Goal: Task Accomplishment & Management: Manage account settings

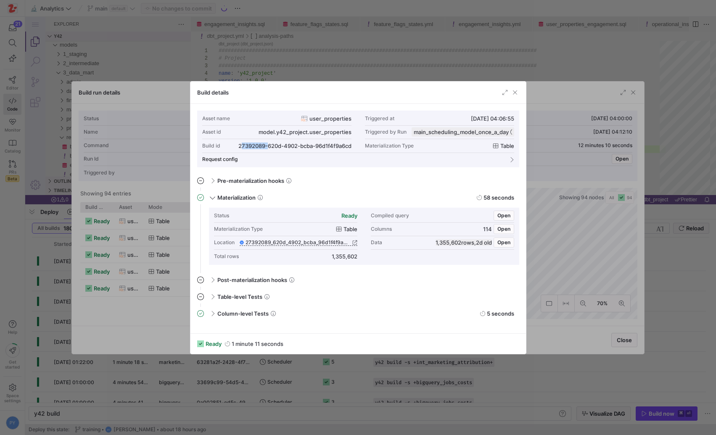
scroll to position [23, 85]
click at [301, 70] on div at bounding box center [358, 217] width 716 height 435
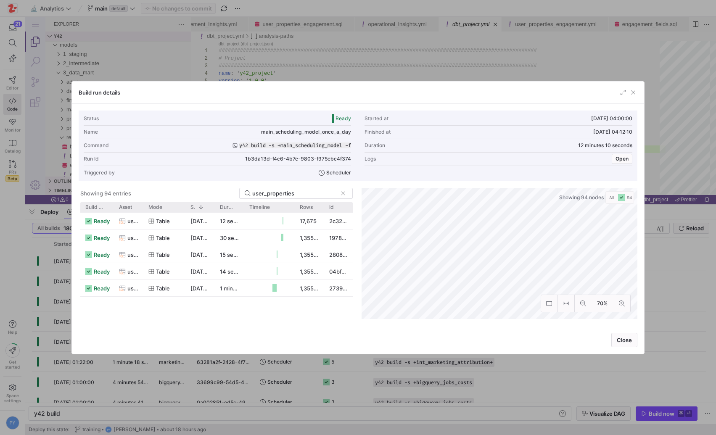
click at [177, 67] on div at bounding box center [358, 217] width 716 height 435
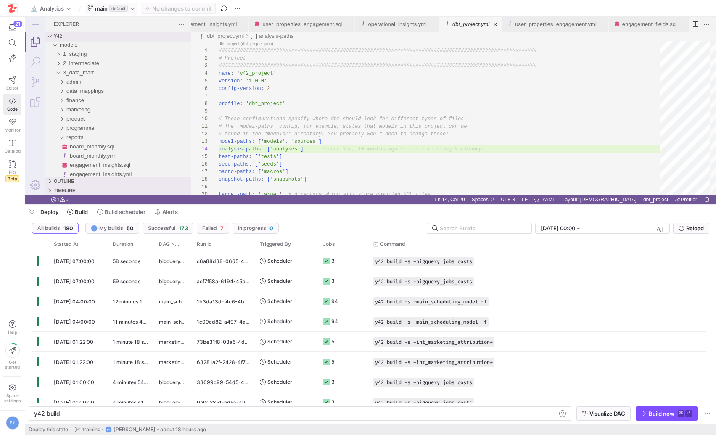
click at [96, 6] on span "main" at bounding box center [101, 8] width 13 height 7
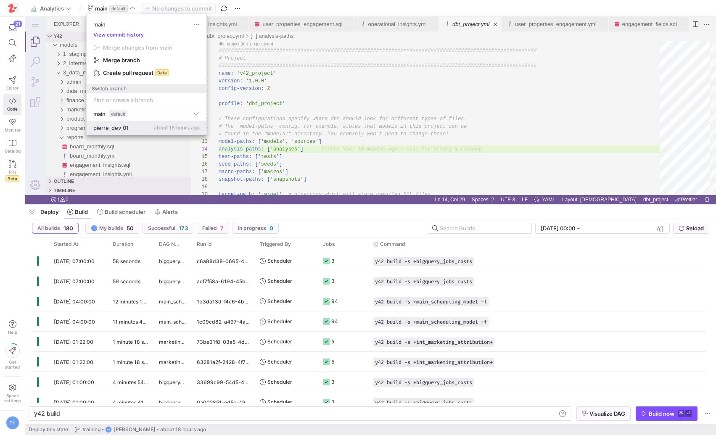
click at [145, 129] on div "pierre_dev_01 about 18 hours ago" at bounding box center [146, 127] width 106 height 7
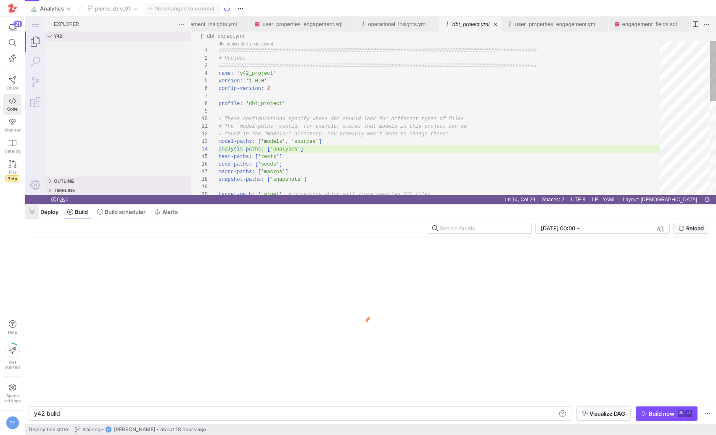
click at [32, 214] on span "button" at bounding box center [31, 212] width 13 height 14
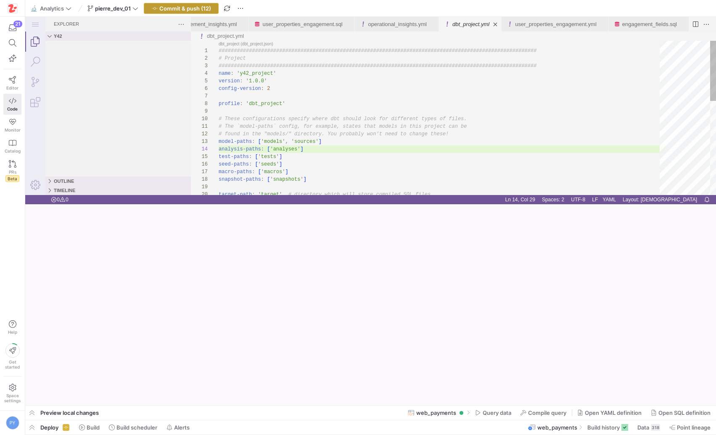
click at [203, 8] on span "Commit & push (12)" at bounding box center [185, 8] width 52 height 7
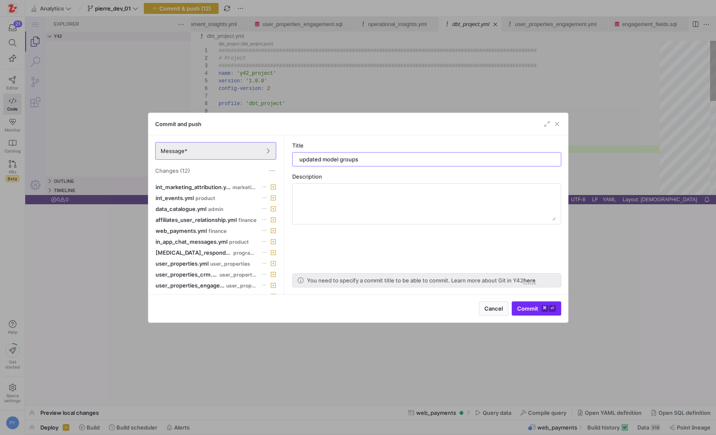
type input "updated model groups"
click at [529, 307] on span "Commit ⌘ ⏎" at bounding box center [536, 308] width 39 height 7
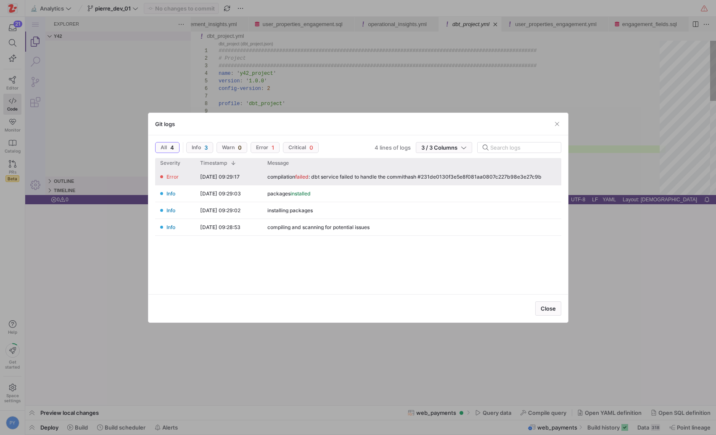
click at [315, 175] on div "compilation failed : dbt service failed to handle the commithash #231de0130f3e5…" at bounding box center [404, 177] width 274 height 6
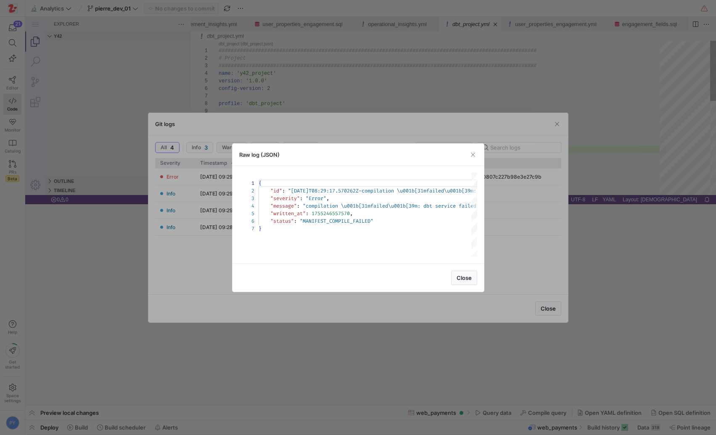
scroll to position [45, 0]
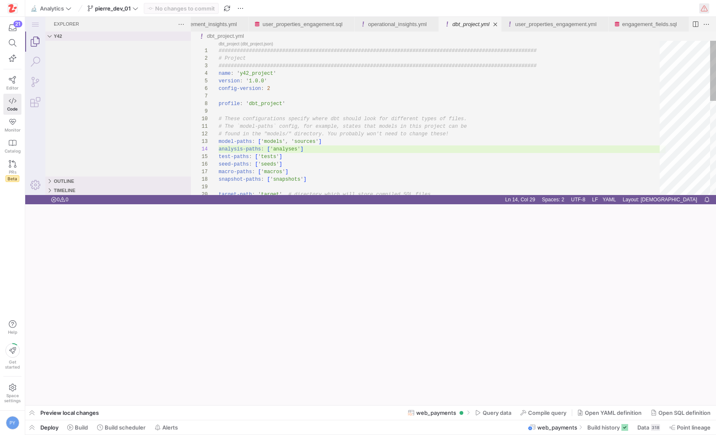
click at [703, 10] on span "button" at bounding box center [704, 8] width 10 height 10
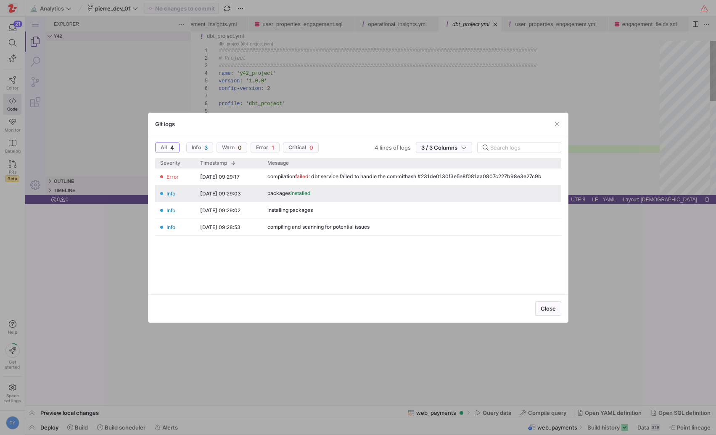
click at [386, 183] on div "compilation failed : dbt service failed to handle the commithash #231de0130f3e5…" at bounding box center [411, 177] width 299 height 16
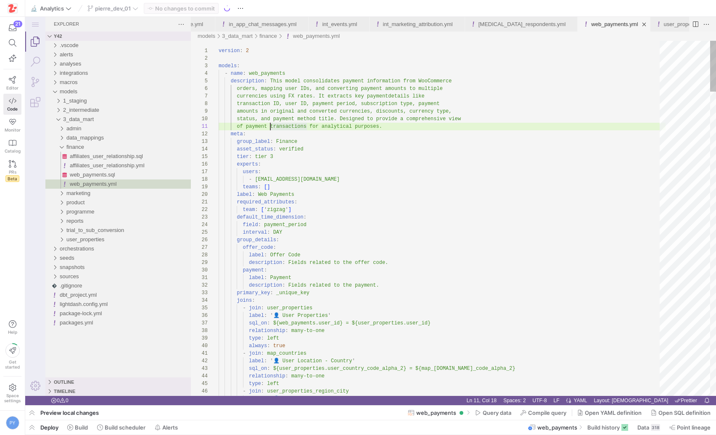
scroll to position [0, 708]
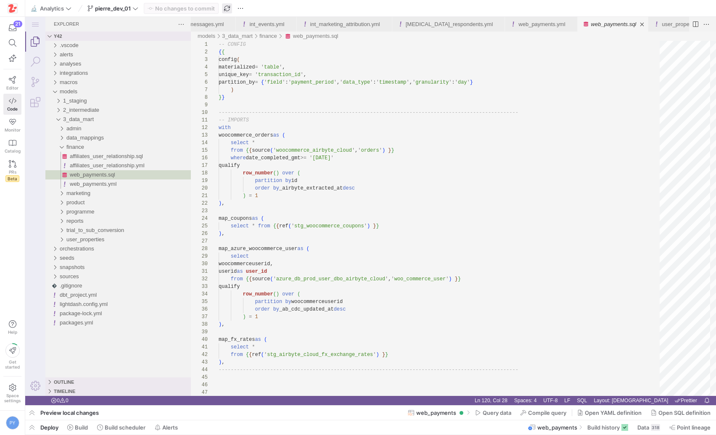
click at [227, 9] on span "button" at bounding box center [227, 8] width 10 height 10
type textarea "userid as user_id from {{ source('azure_db_prod_user_dbo_airbyte_cloud', 'woo_c…"
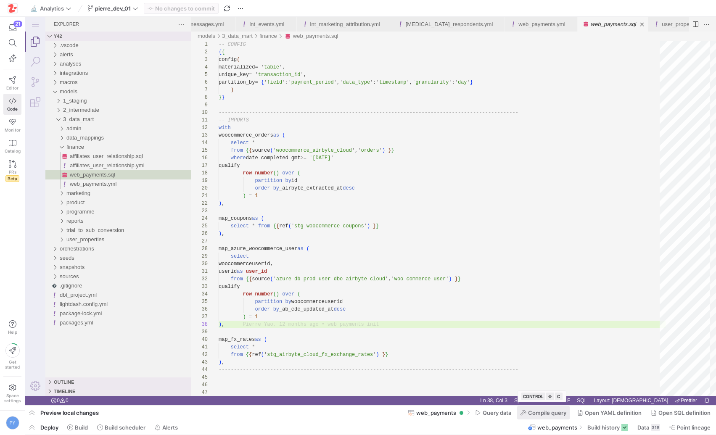
click at [541, 415] on span "Compile query" at bounding box center [547, 413] width 38 height 7
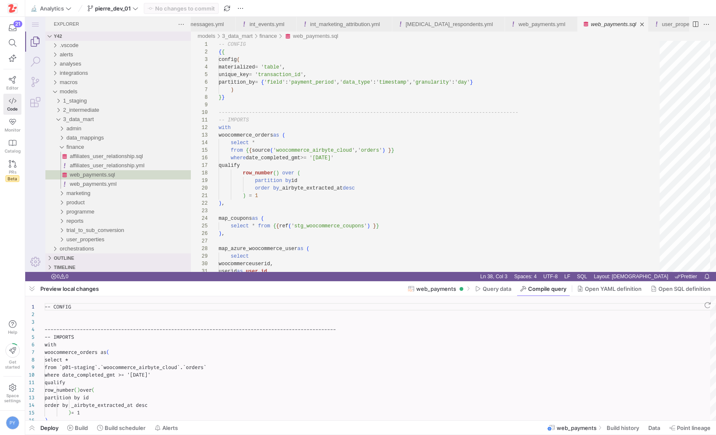
scroll to position [76, 0]
click at [34, 291] on span "button" at bounding box center [31, 289] width 13 height 14
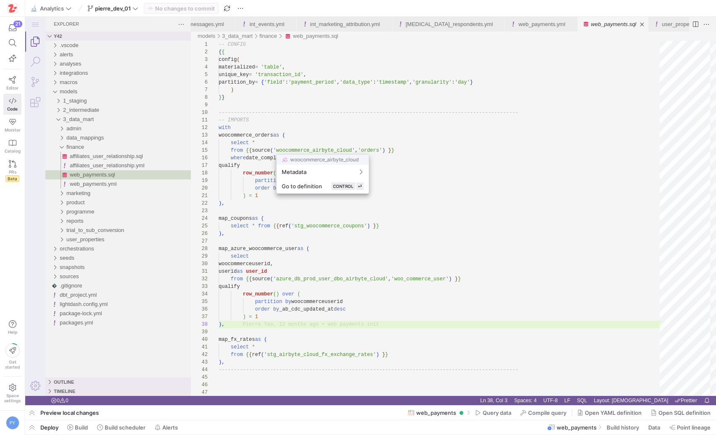
click at [127, 184] on div at bounding box center [358, 217] width 716 height 435
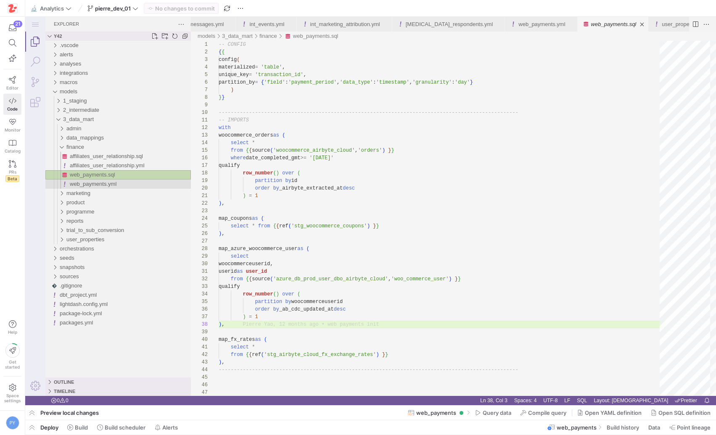
click at [127, 184] on div "web_payments.yml" at bounding box center [130, 184] width 121 height 9
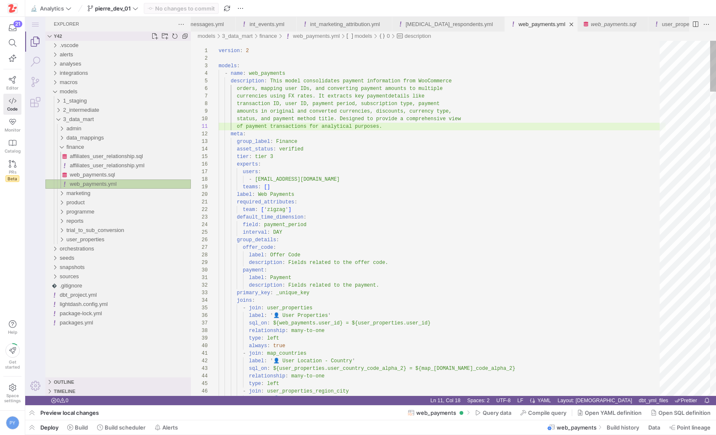
scroll to position [76, 52]
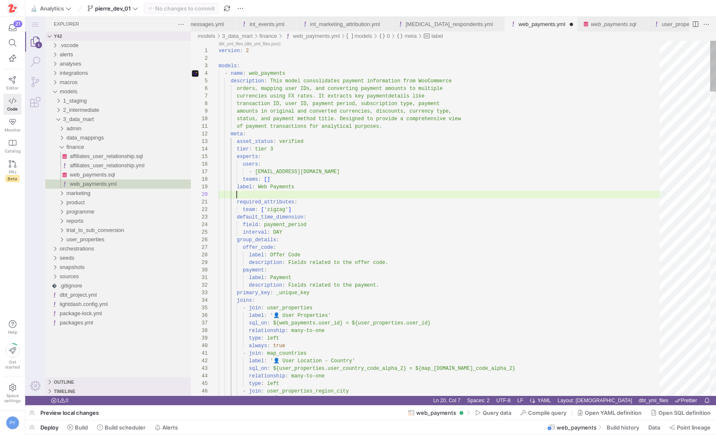
scroll to position [68, 0]
paste textarea "group_label: Finance"
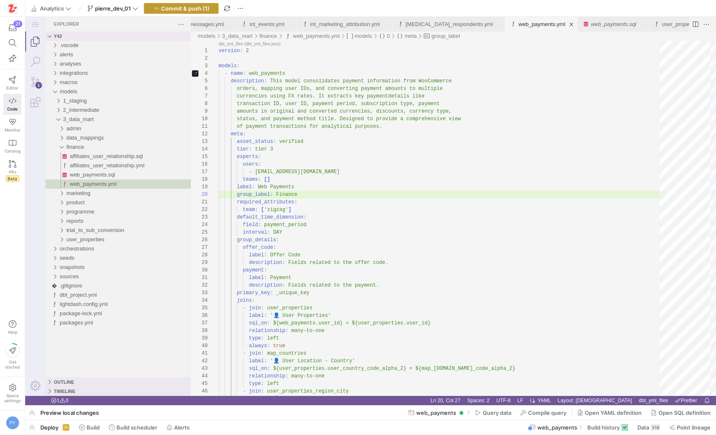
type textarea "of payment transactions for analytical purposes. meta: asset_status: verified t…"
click at [201, 11] on span "Commit & push (1)" at bounding box center [185, 8] width 48 height 7
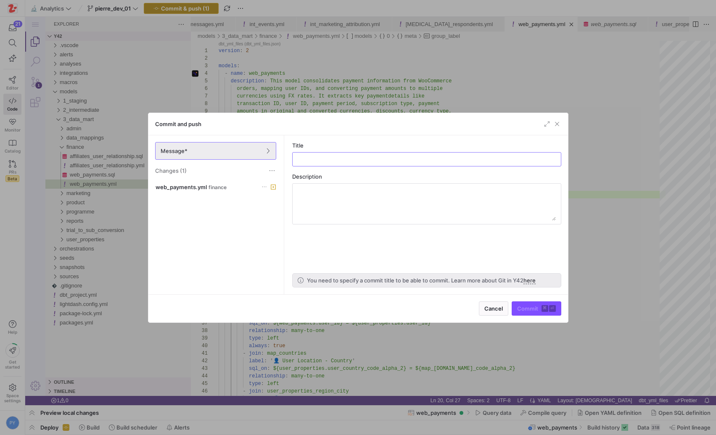
type input "l"
type input "[PERSON_NAME] label"
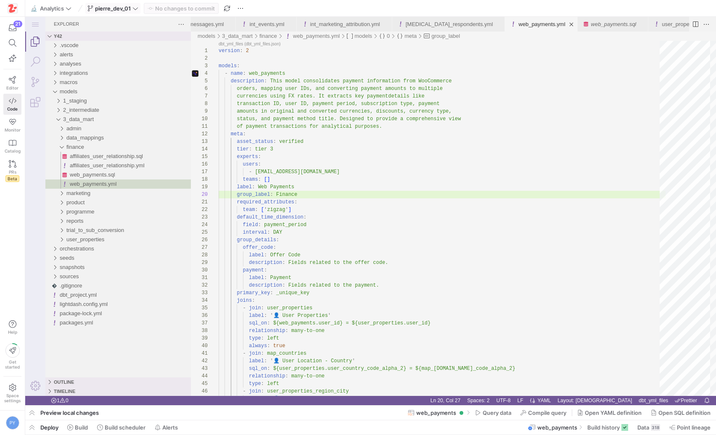
click at [131, 5] on span "pierre_dev_01" at bounding box center [113, 8] width 36 height 7
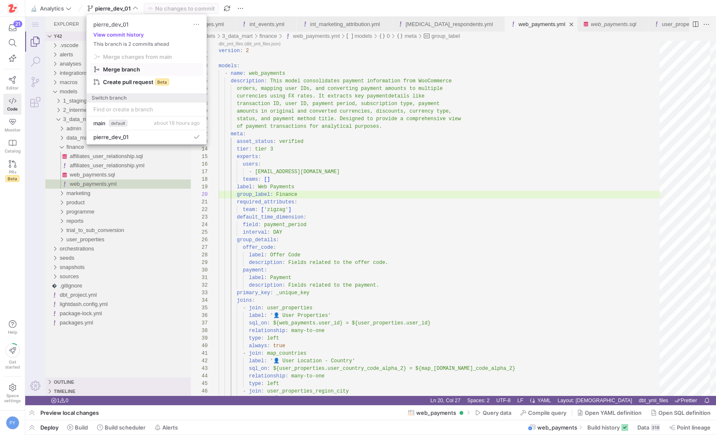
click at [124, 69] on span "Merge branch" at bounding box center [121, 69] width 37 height 7
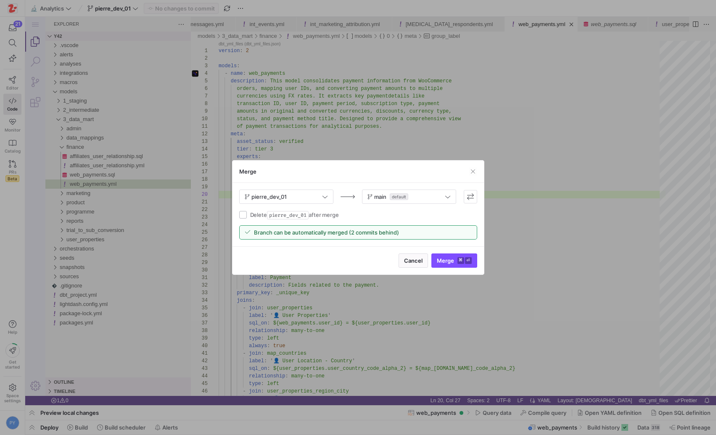
click at [440, 260] on span "Merge ⌘ ⏎" at bounding box center [454, 260] width 35 height 7
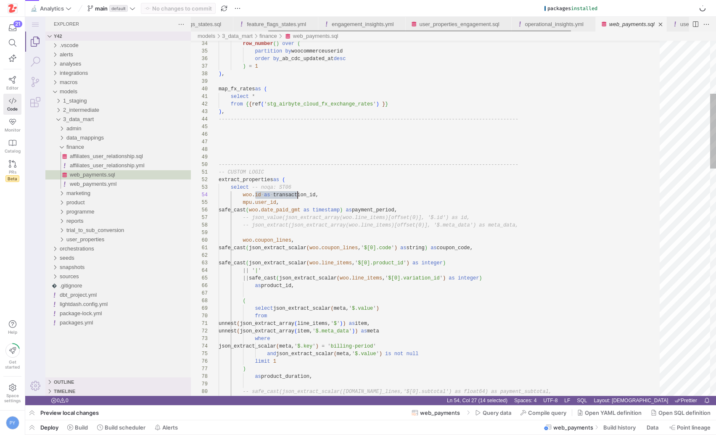
scroll to position [23, 79]
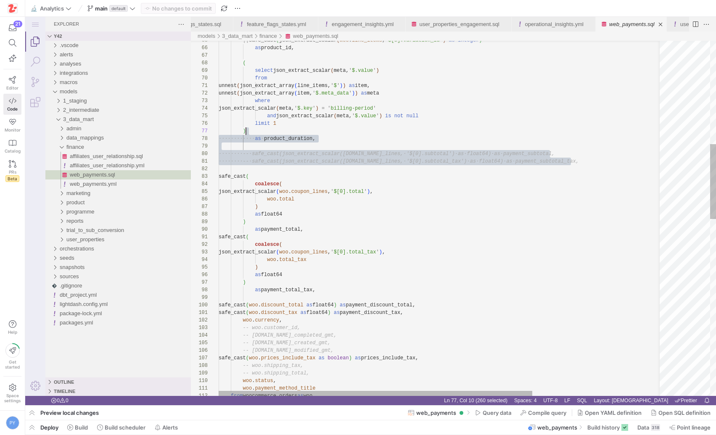
scroll to position [45, 27]
drag, startPoint x: 587, startPoint y: 160, endPoint x: 547, endPoint y: 133, distance: 48.5
drag, startPoint x: 581, startPoint y: 163, endPoint x: 283, endPoint y: 144, distance: 297.9
type textarea "-- safe_cast(json_extract_scalar([DOMAIN_NAME]_lines, '$[0].subtotal_tax') as f…"
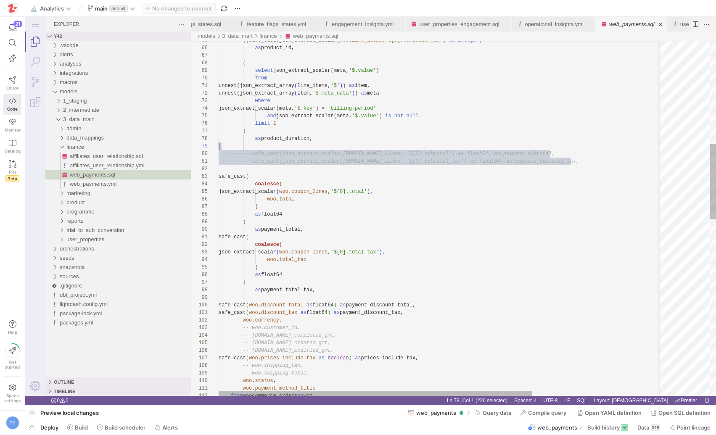
click at [569, 208] on div "|| safe_cast ( json_extract_scalar ( woo . line_items , ' $[0].variation_id ' )…" at bounding box center [533, 392] width 628 height 1680
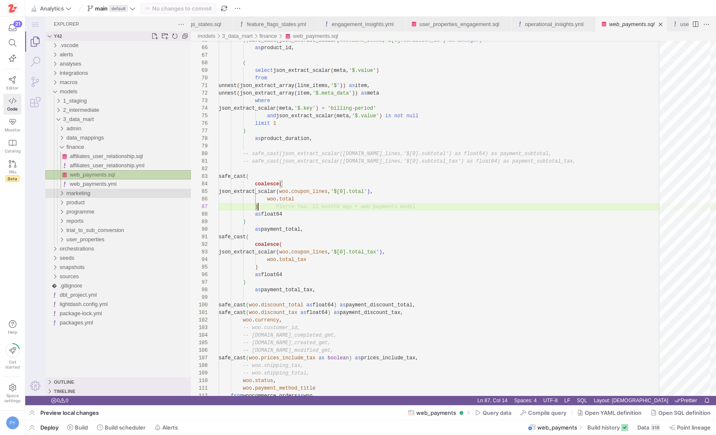
click at [93, 196] on div "marketing" at bounding box center [128, 193] width 124 height 9
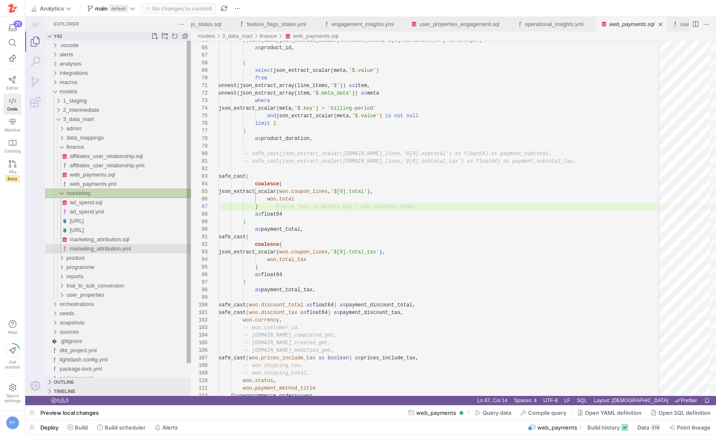
click at [102, 248] on span "marketing_attribution.yml" at bounding box center [100, 249] width 61 height 6
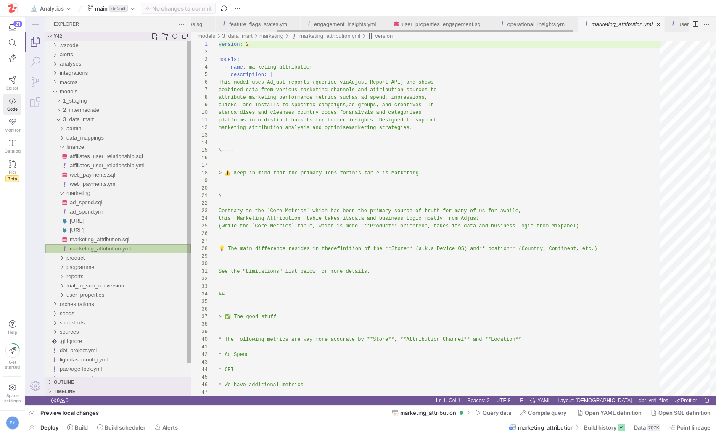
scroll to position [76, 0]
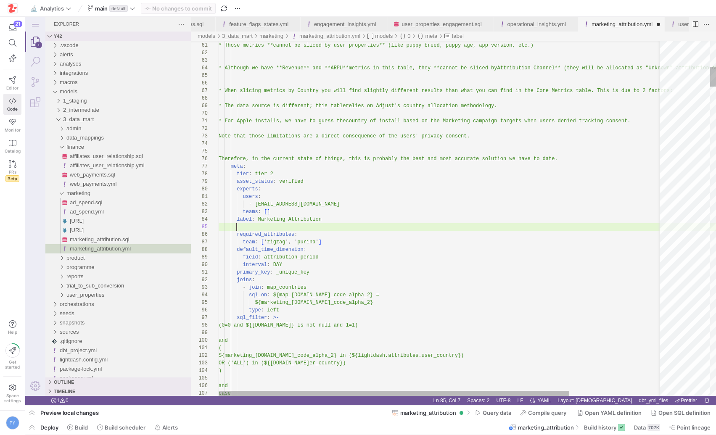
scroll to position [0, 145]
type textarea "users: - [EMAIL_ADDRESS][DOMAIN_NAME] teams: [] label: Marketing Attribution gr…"
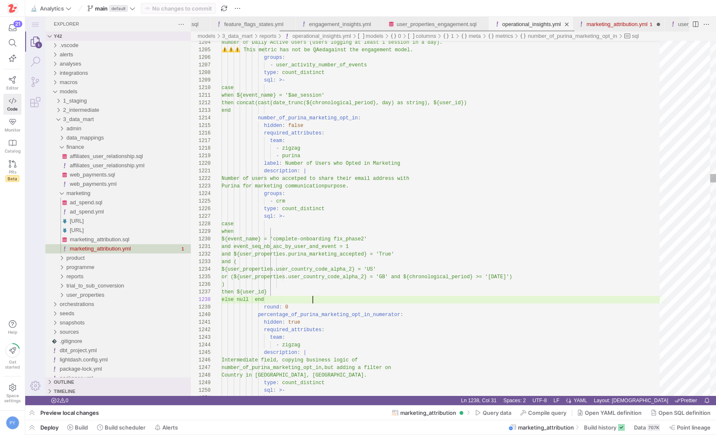
click at [527, 24] on link "operational_insights.yml" at bounding box center [532, 24] width 58 height 6
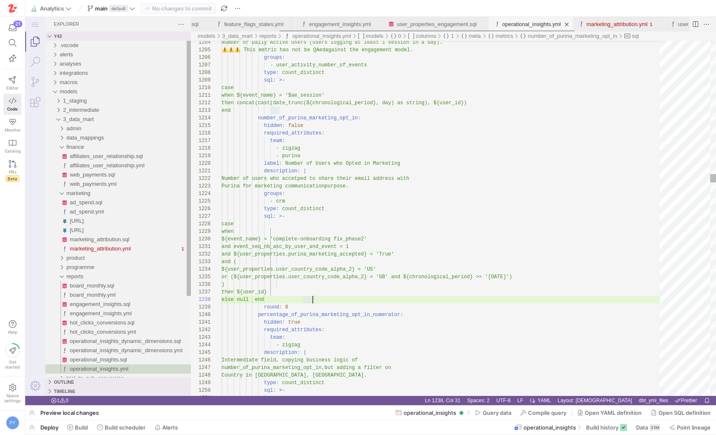
scroll to position [53, 91]
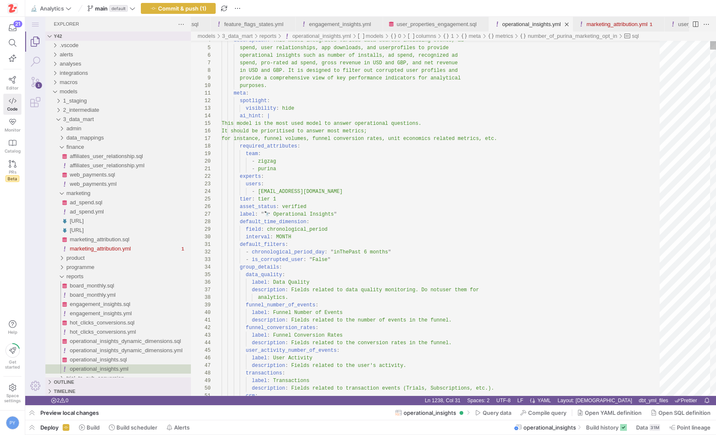
type textarea "- purina experts: users: - [EMAIL_ADDRESS][DOMAIN_NAME] tier: tier 1 asset_stat…"
click at [266, 26] on link "feature_flags_states.yml" at bounding box center [253, 24] width 59 height 6
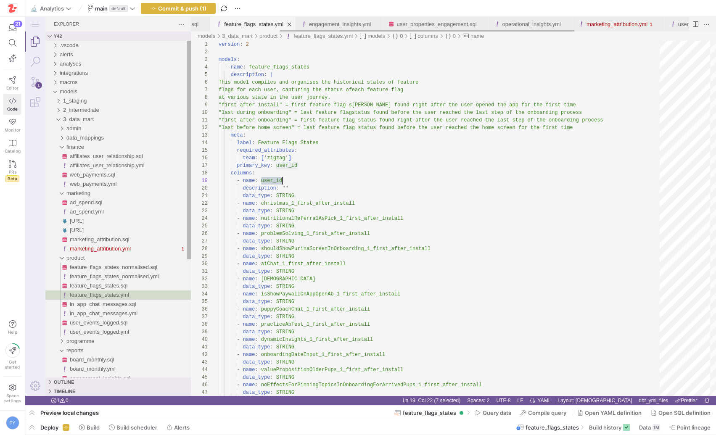
scroll to position [61, 64]
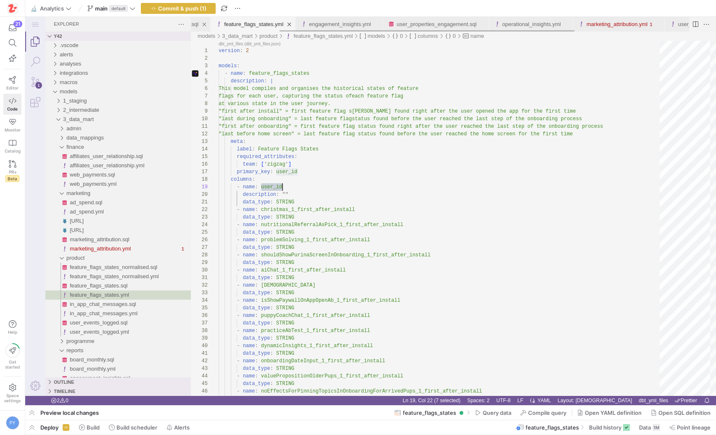
click at [199, 22] on div "feature_flags_states.sql" at bounding box center [165, 24] width 67 height 15
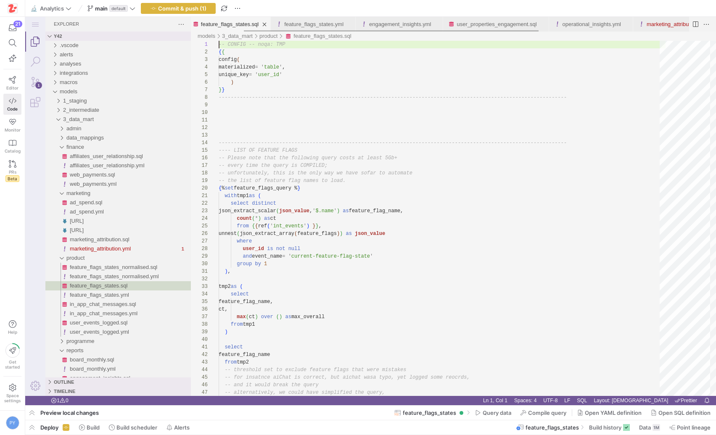
scroll to position [0, 0]
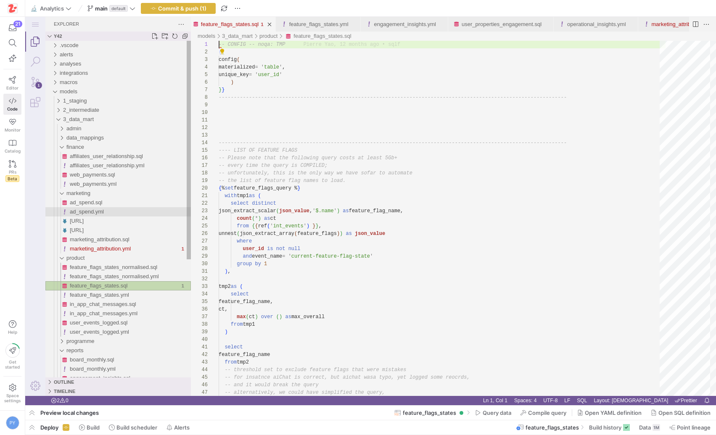
click at [106, 211] on div "ad_spend.yml" at bounding box center [130, 211] width 121 height 9
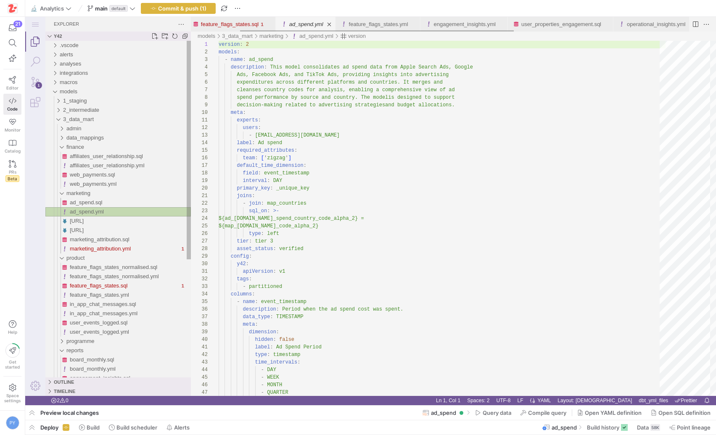
scroll to position [61, 0]
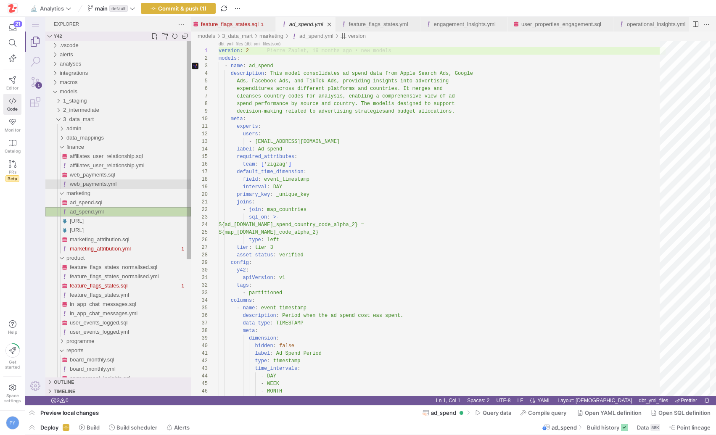
click at [96, 184] on span "web_payments.yml" at bounding box center [93, 184] width 47 height 6
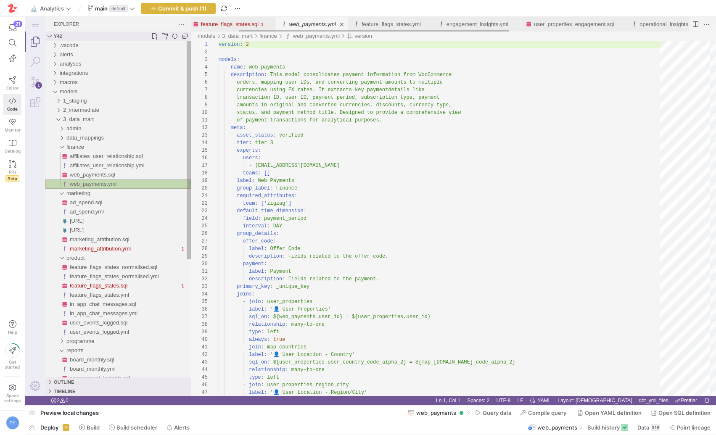
scroll to position [76, 0]
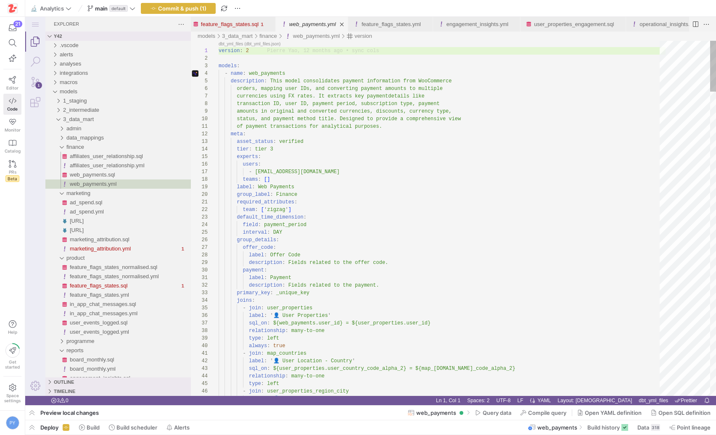
type textarea "of payment transactions for analytical purposes. meta: asset_status: verified t…"
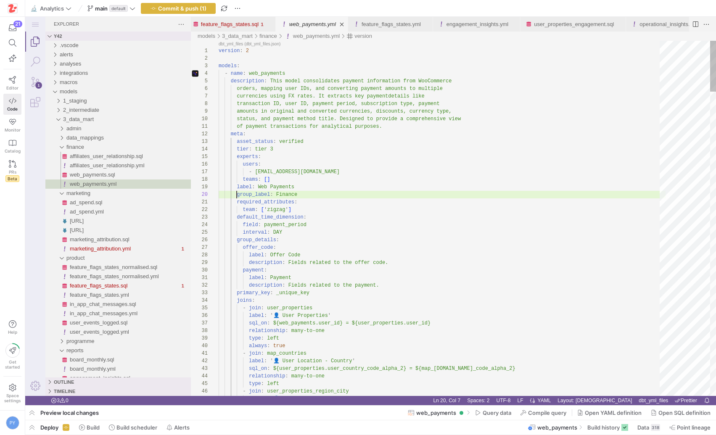
scroll to position [68, 79]
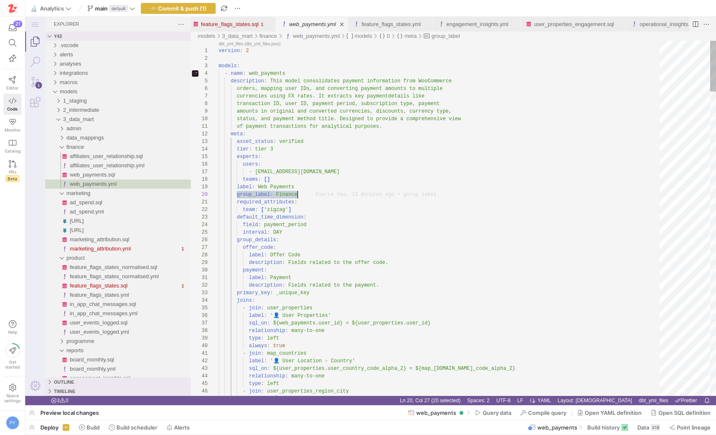
drag, startPoint x: 238, startPoint y: 195, endPoint x: 322, endPoint y: 197, distance: 84.1
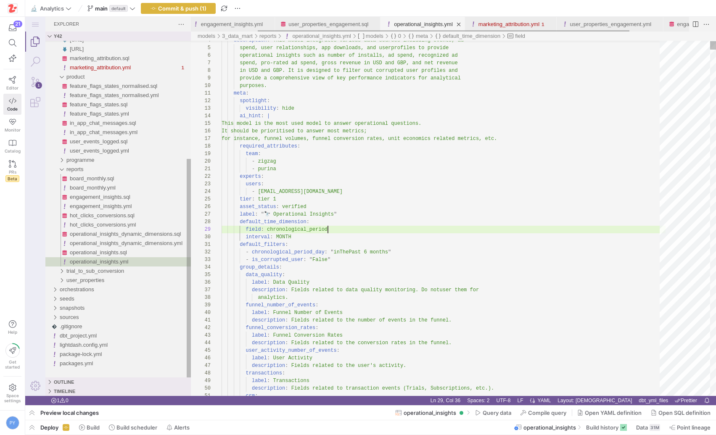
scroll to position [61, 106]
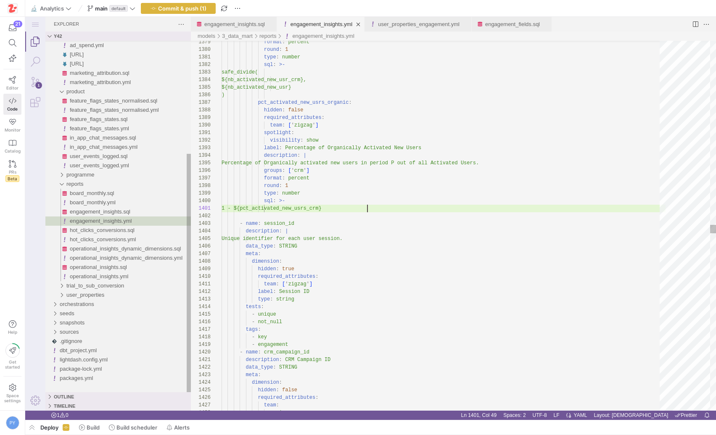
scroll to position [0, 146]
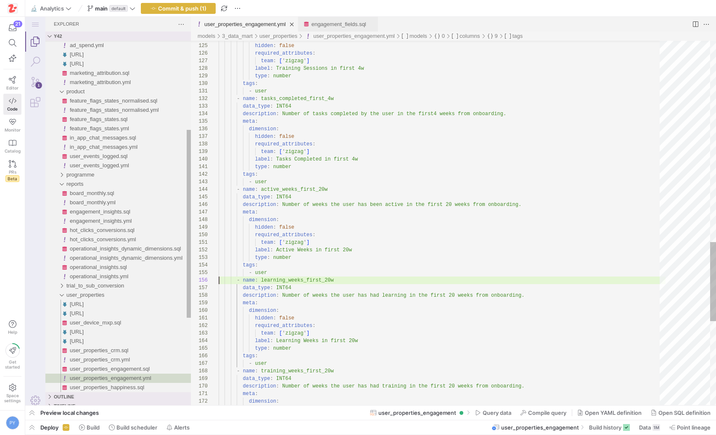
scroll to position [38, 0]
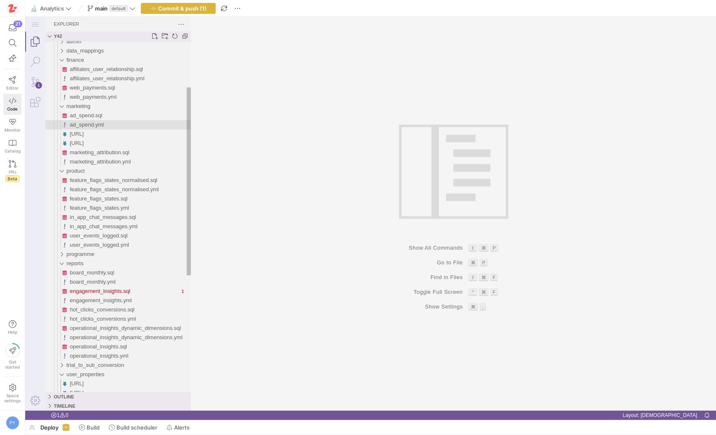
click at [97, 123] on span "ad_spend.yml" at bounding box center [87, 125] width 34 height 6
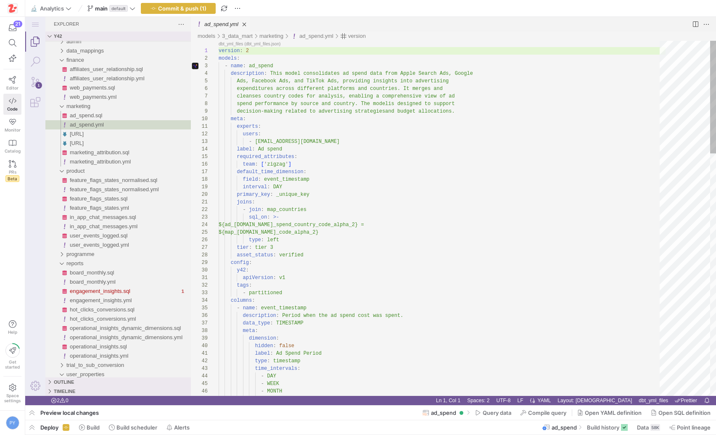
scroll to position [53, 27]
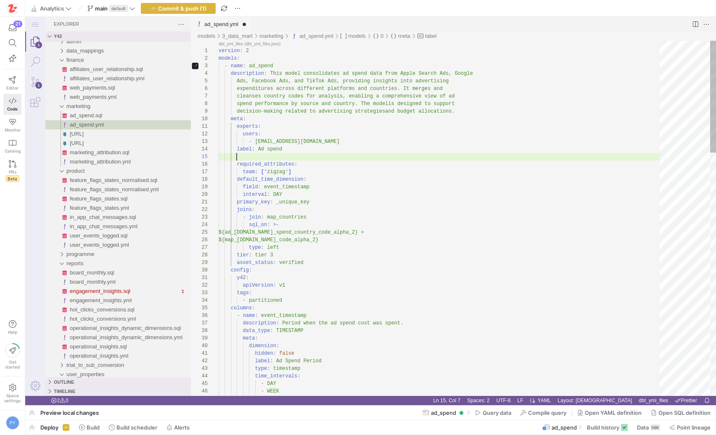
paste textarea "group_label: Finance"
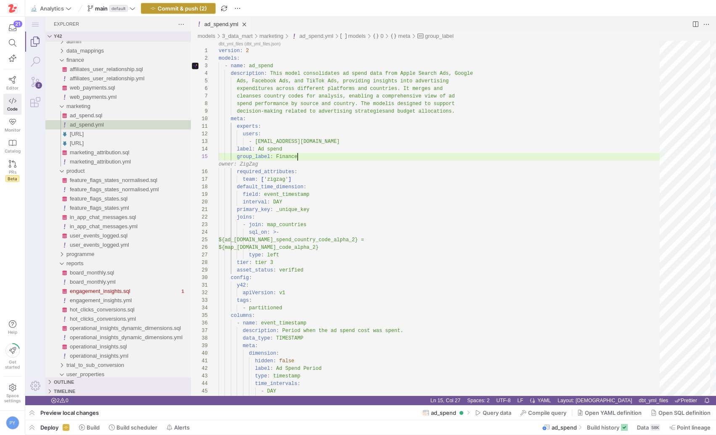
type textarea "experts: users: - [PERSON_NAME][EMAIL_ADDRESS][DOMAIN_NAME] label: Ad spend gro…"
click at [199, 11] on span "Commit & push (2)" at bounding box center [182, 8] width 49 height 7
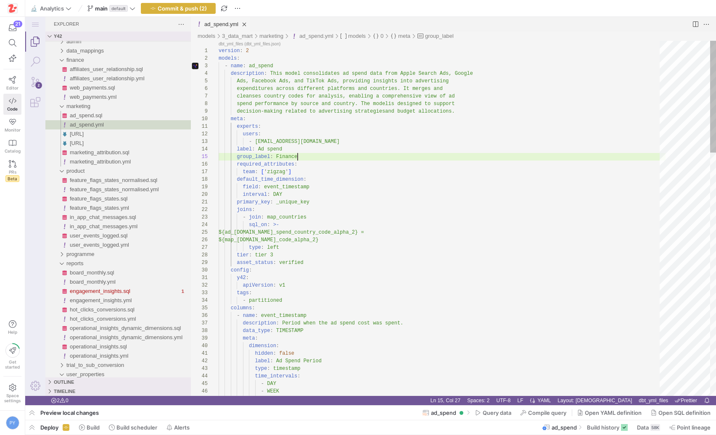
click at [175, 11] on span "Commit & push (2)" at bounding box center [182, 8] width 49 height 7
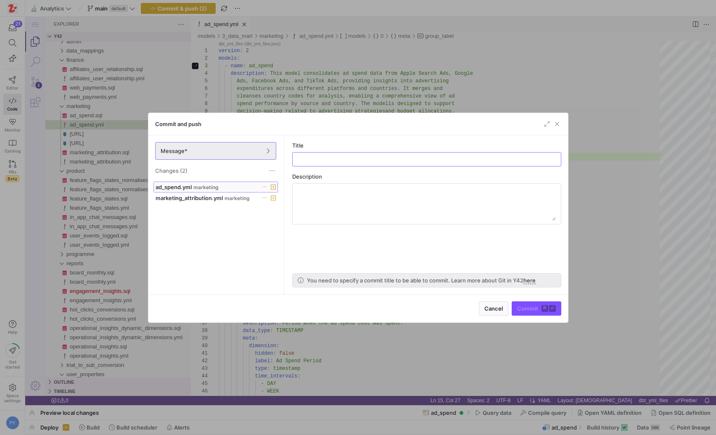
click at [201, 184] on div "ad_spend.yml marketing" at bounding box center [207, 187] width 102 height 7
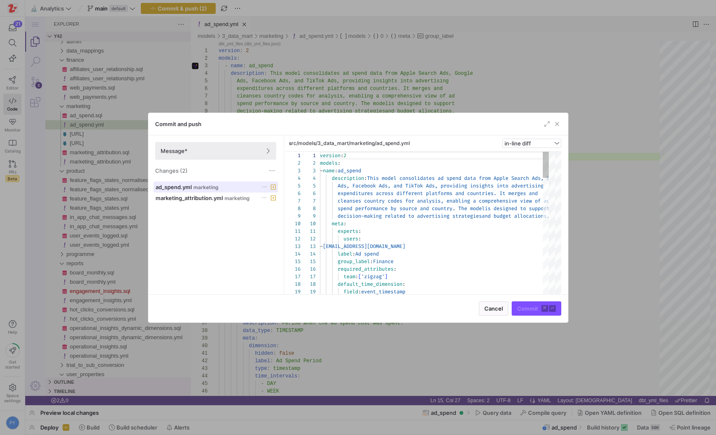
scroll to position [61, 0]
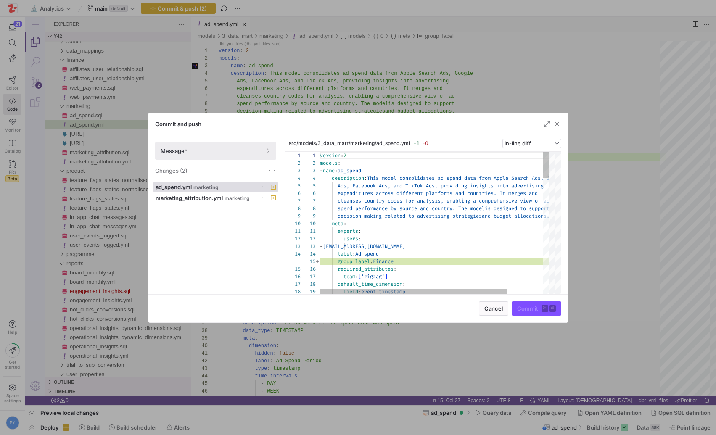
click at [201, 203] on div "ad_spend.yml marketing marketing_attribution.yml marketing" at bounding box center [216, 236] width 124 height 109
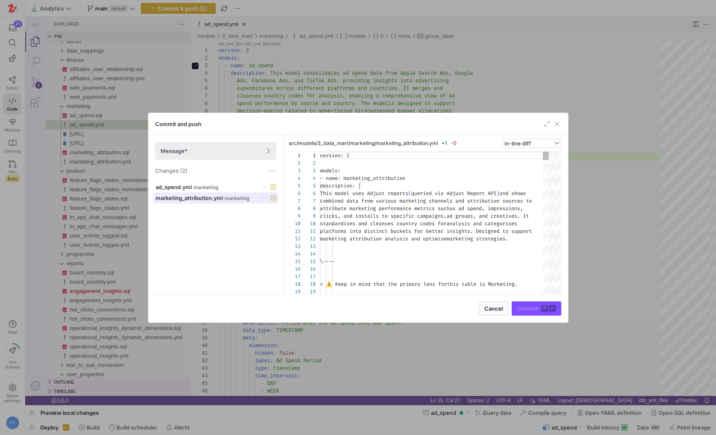
click at [202, 201] on span at bounding box center [216, 198] width 124 height 10
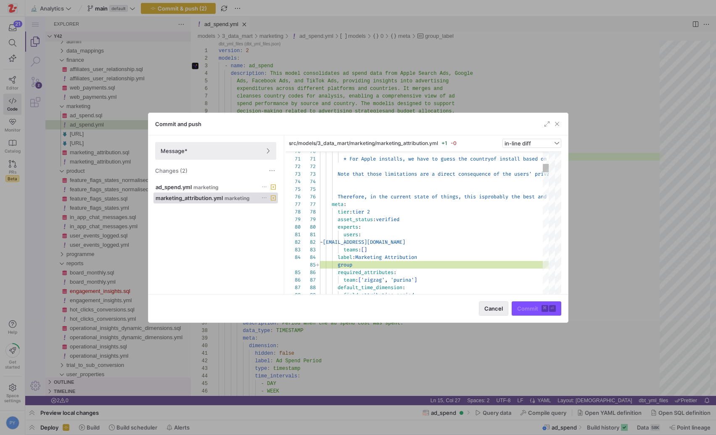
click at [492, 309] on span "Cancel" at bounding box center [493, 308] width 19 height 7
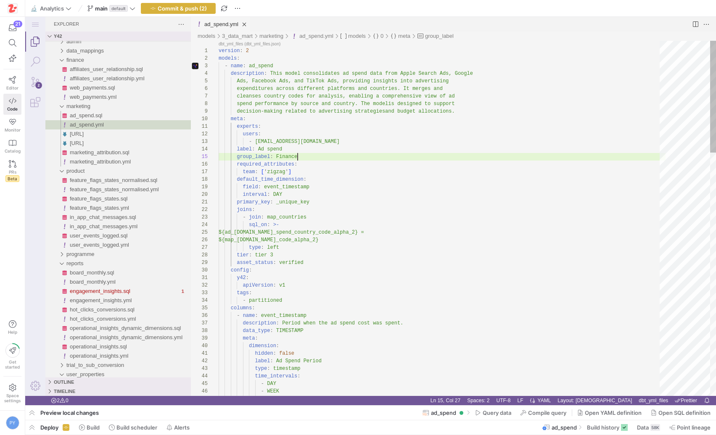
scroll to position [30, 78]
type textarea "experts: users: - [PERSON_NAME][EMAIL_ADDRESS][DOMAIN_NAME] label: Ad spend req…"
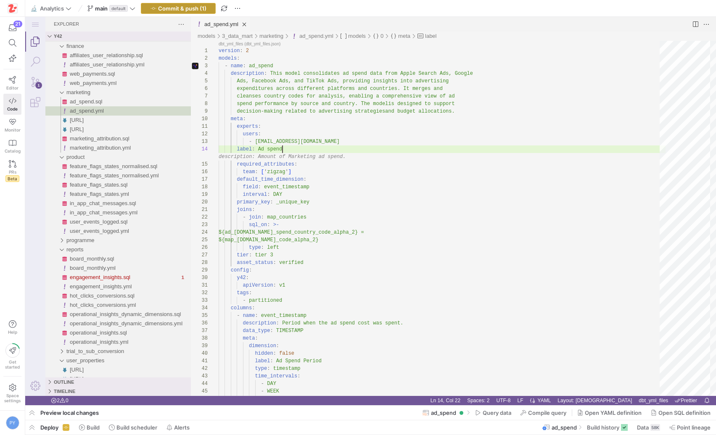
click at [191, 12] on span "button" at bounding box center [178, 8] width 74 height 10
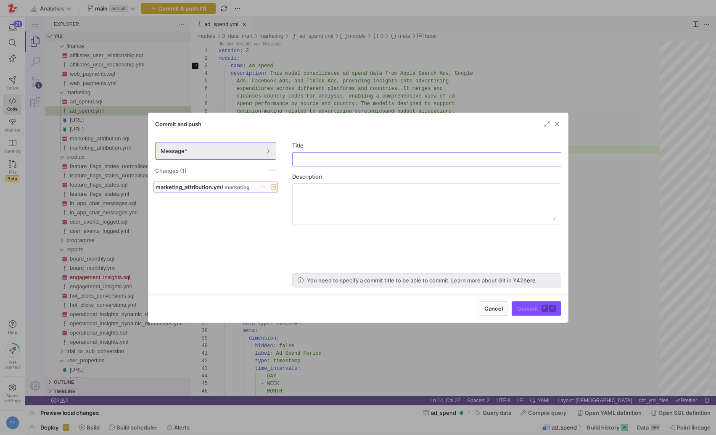
click at [203, 185] on span "marketing_attribution.yml" at bounding box center [189, 187] width 67 height 7
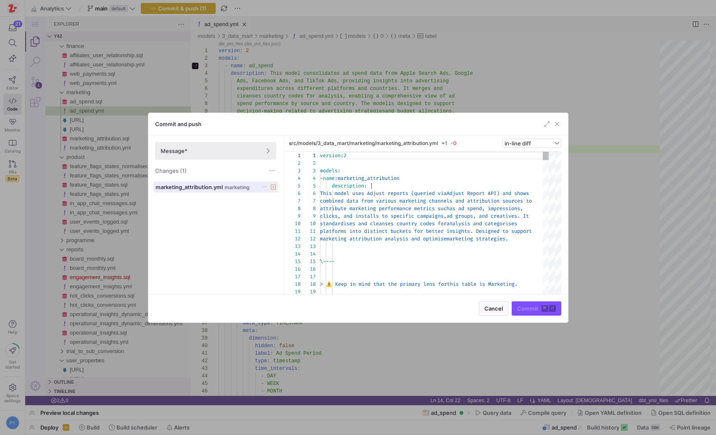
scroll to position [76, 0]
click at [500, 310] on span "Cancel" at bounding box center [493, 308] width 19 height 7
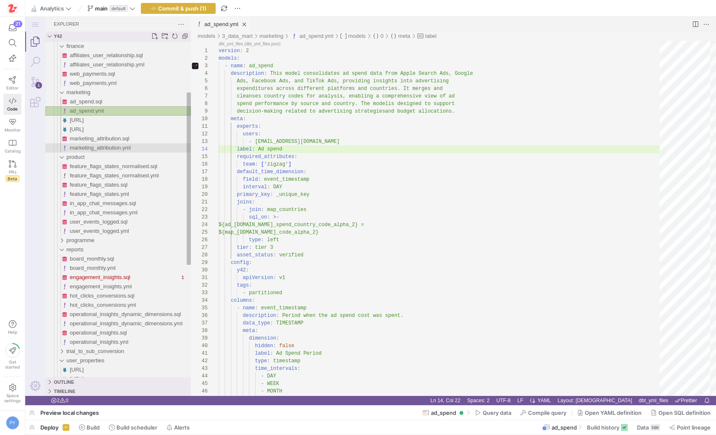
click at [104, 147] on span "marketing_attribution.yml" at bounding box center [100, 148] width 61 height 6
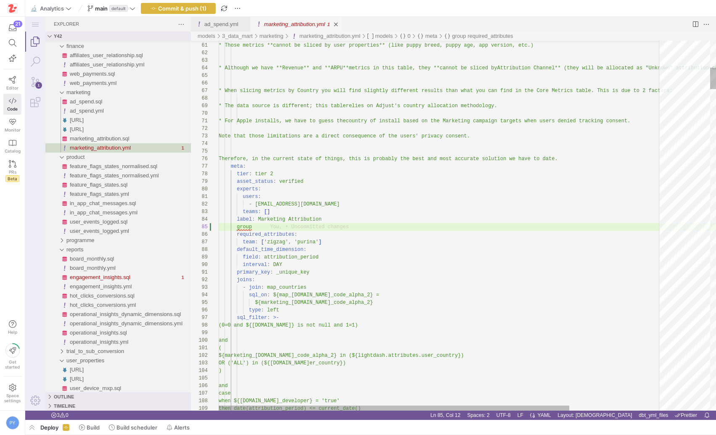
scroll to position [76, 0]
paste textarea "group_label: Finance"
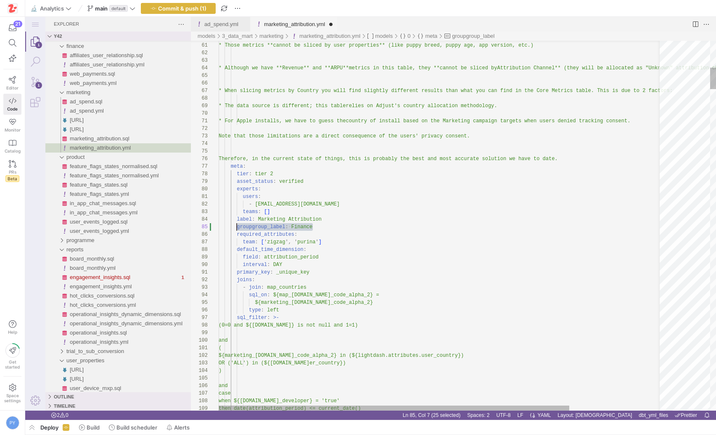
paste textarea "marketing_attribution.yml, preview"
type textarea "users: - [PERSON_NAME][EMAIL_ADDRESS][DOMAIN_NAME] teams: [] label: Marketing A…"
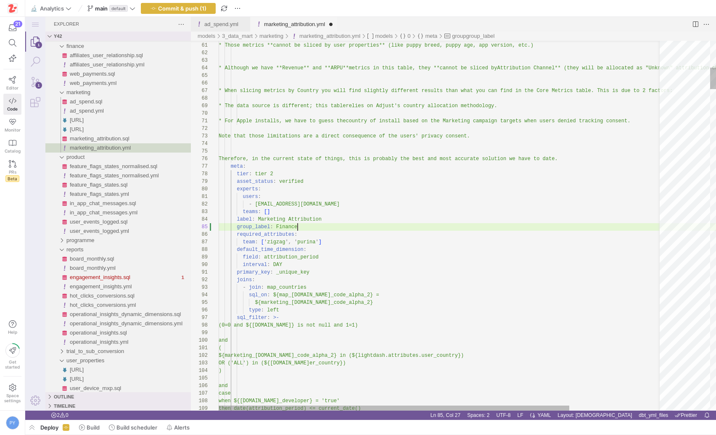
scroll to position [30, 79]
click at [196, 7] on span "Commit & push (1)" at bounding box center [182, 8] width 48 height 7
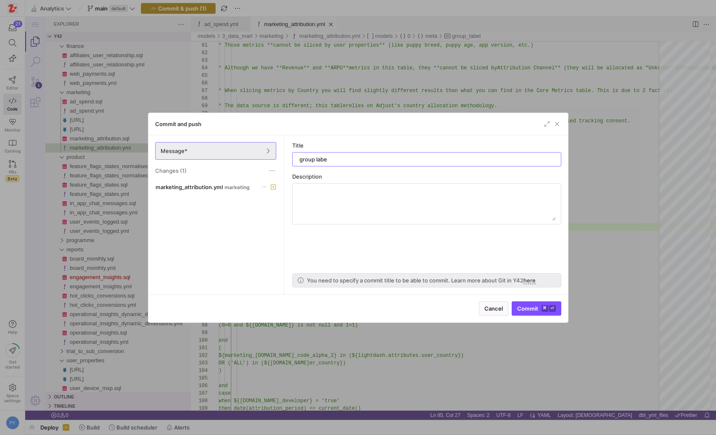
type input "group label"
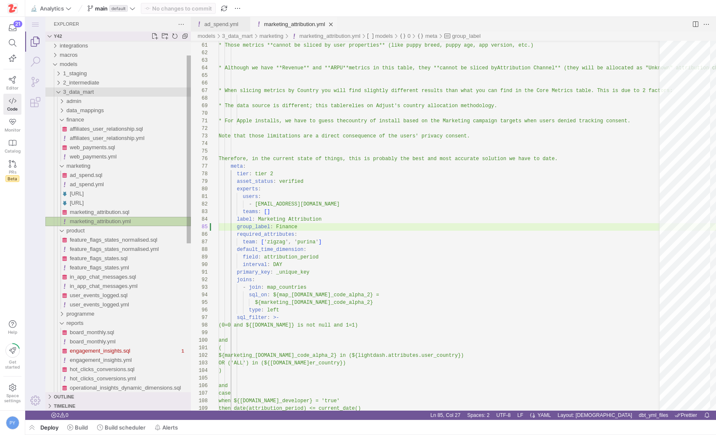
click at [91, 89] on span "3_data_mart" at bounding box center [78, 92] width 31 height 6
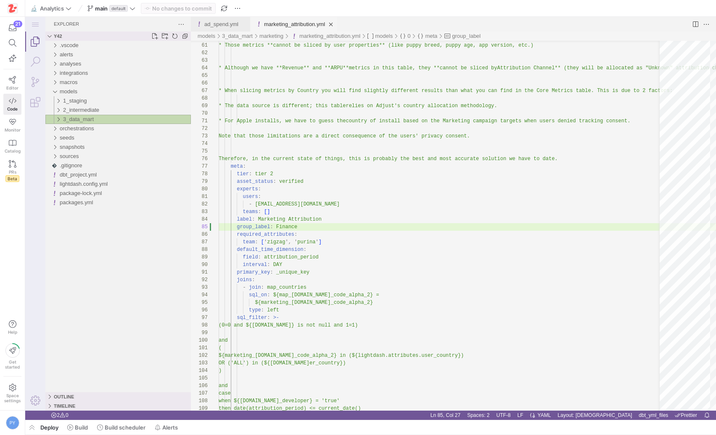
click at [90, 120] on span "3_data_mart" at bounding box center [78, 119] width 31 height 6
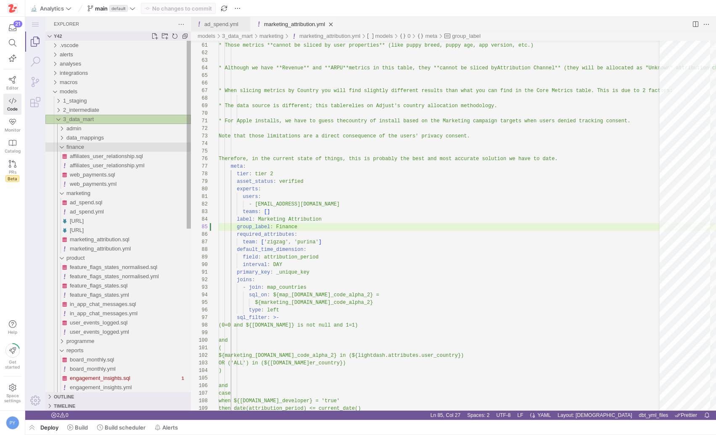
click at [88, 147] on div "finance" at bounding box center [128, 147] width 124 height 9
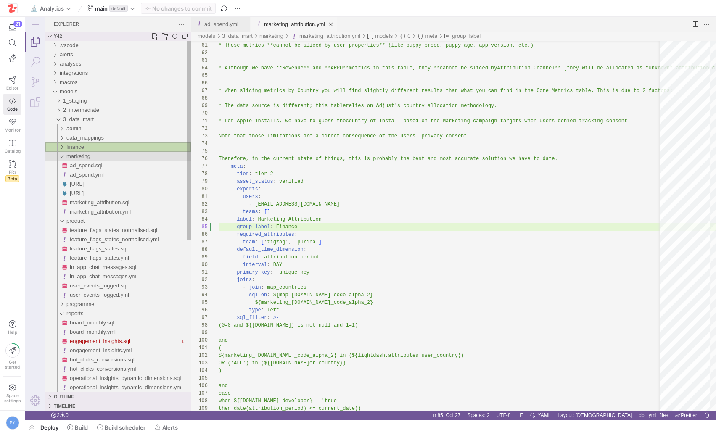
click at [86, 154] on span "marketing" at bounding box center [78, 156] width 24 height 6
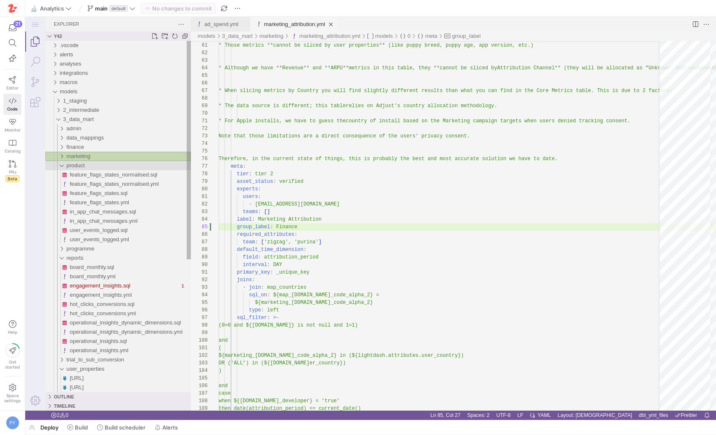
click at [85, 167] on span "product" at bounding box center [75, 165] width 18 height 6
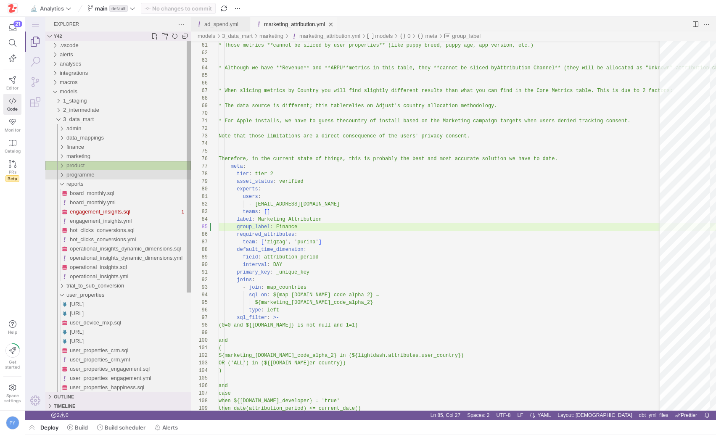
click at [85, 176] on span "programme" at bounding box center [80, 175] width 28 height 6
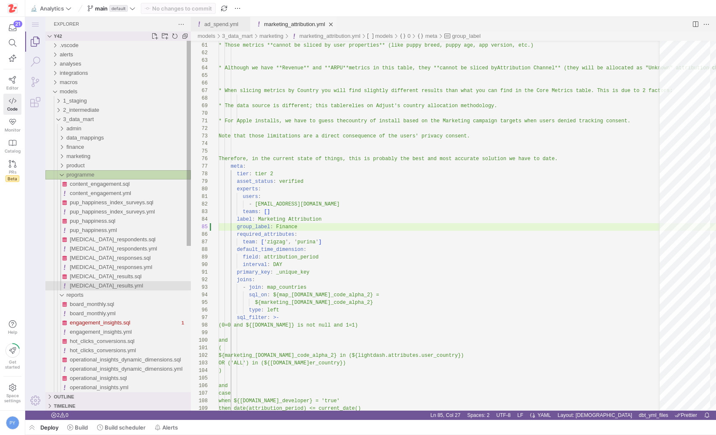
click at [103, 282] on div "[MEDICAL_DATA]_results.yml" at bounding box center [130, 285] width 121 height 9
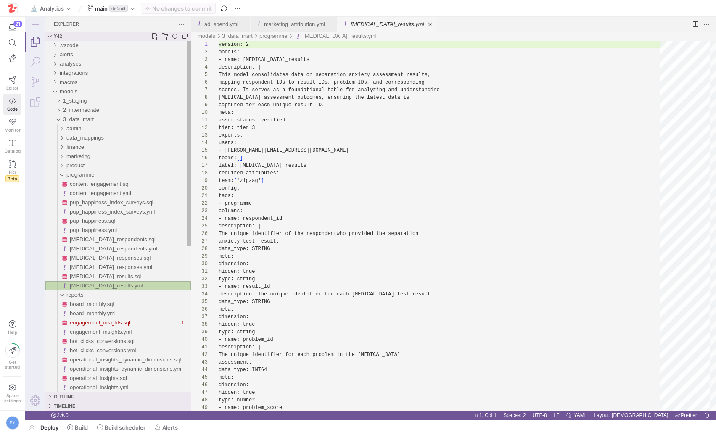
scroll to position [76, 0]
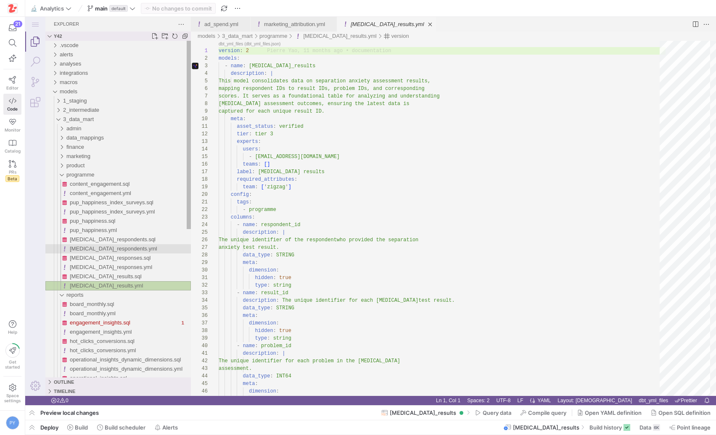
click at [135, 250] on span "[MEDICAL_DATA]_respondents.yml" at bounding box center [113, 249] width 87 height 6
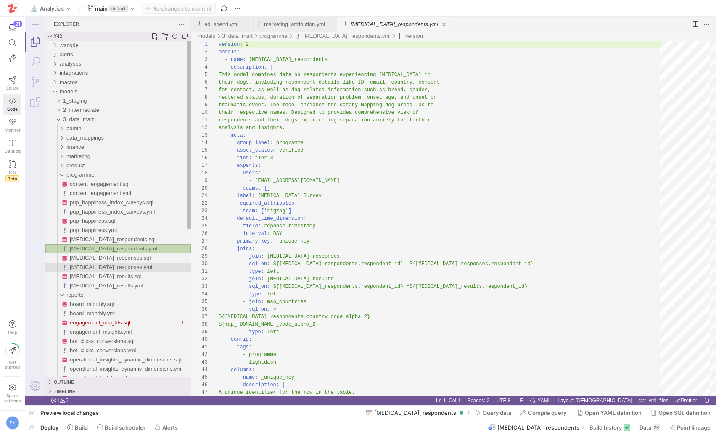
scroll to position [68, 0]
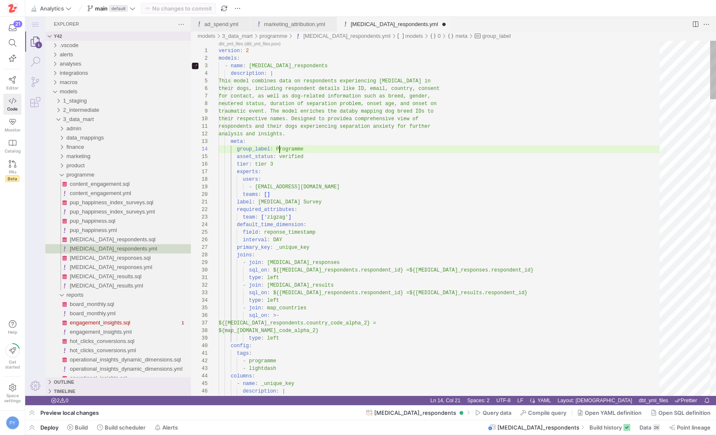
scroll to position [23, 85]
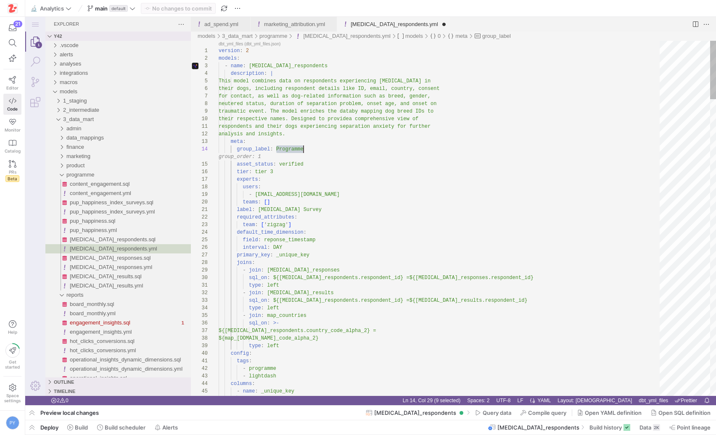
type textarea "respondents and their dogs experiencing [MEDICAL_DATA] for further analysis and…"
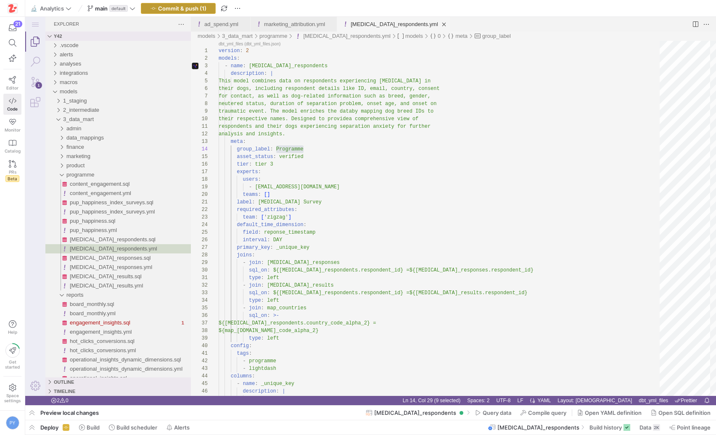
click at [188, 11] on span "Commit & push (1)" at bounding box center [182, 8] width 48 height 7
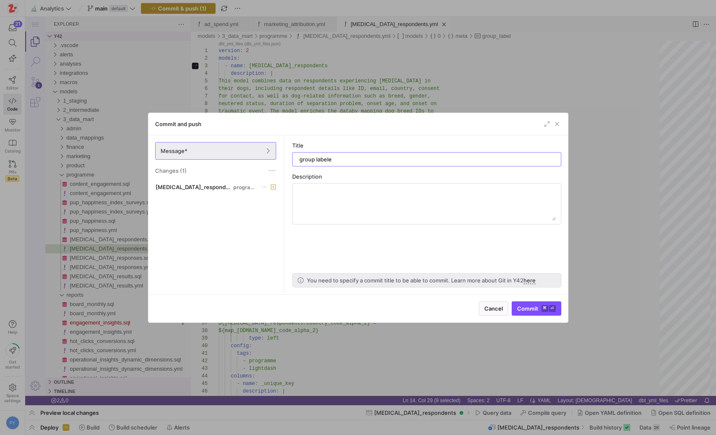
type input "group label"
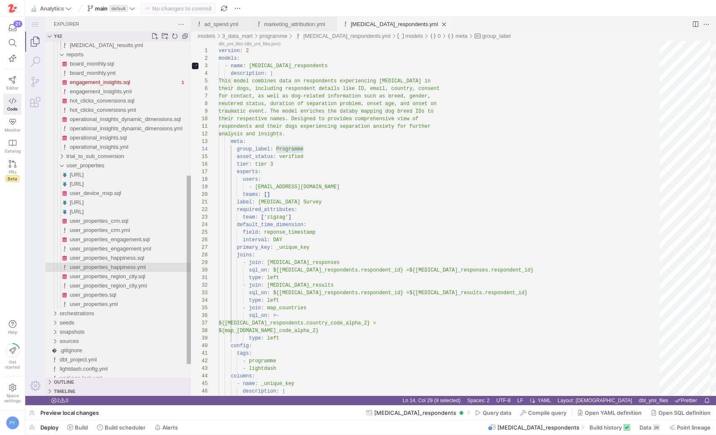
click at [116, 267] on span "user_properties_happiness.yml" at bounding box center [108, 267] width 76 height 6
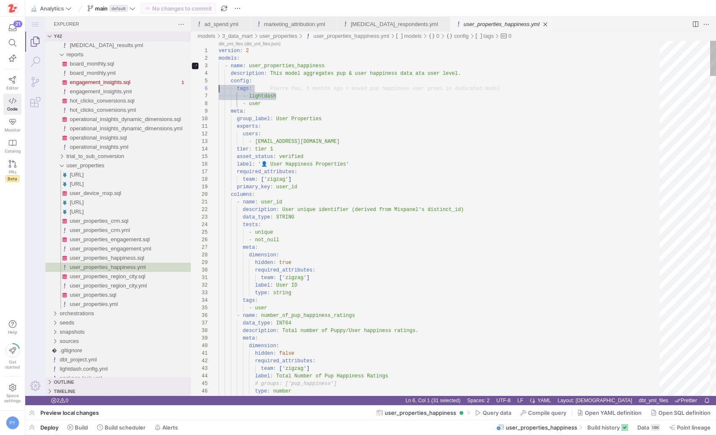
scroll to position [38, 0]
drag, startPoint x: 293, startPoint y: 99, endPoint x: 217, endPoint y: 88, distance: 76.9
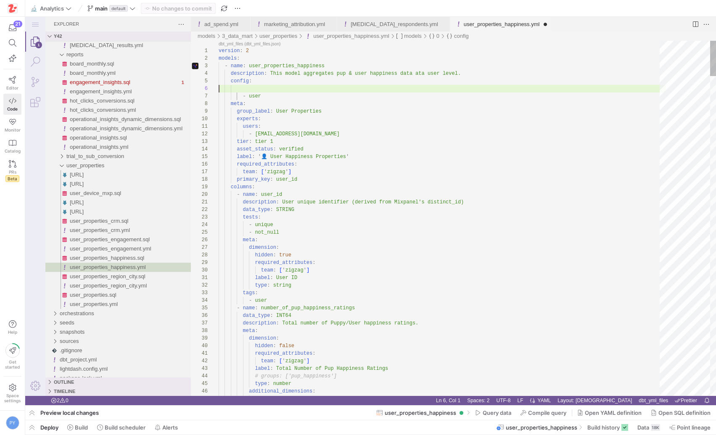
type textarea "version: 2 models: - name: user_properties_happiness description: This model ag…"
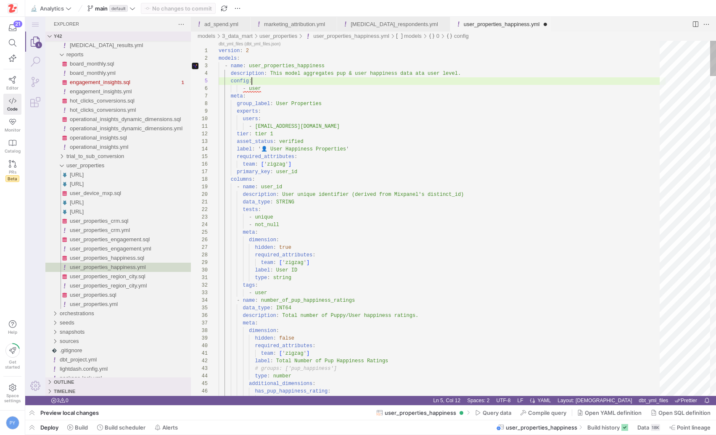
scroll to position [30, 33]
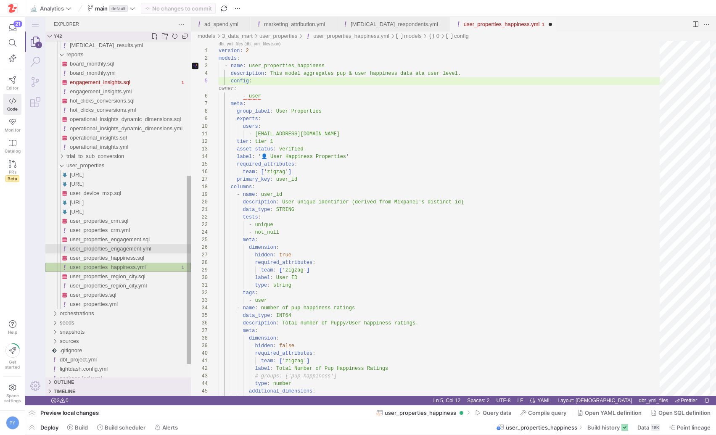
click at [135, 250] on span "user_properties_engagement.yml" at bounding box center [111, 249] width 82 height 6
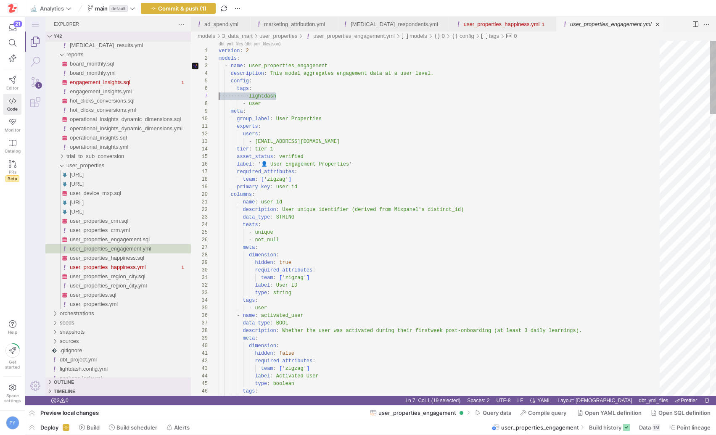
scroll to position [38, 0]
drag, startPoint x: 295, startPoint y: 95, endPoint x: 200, endPoint y: 89, distance: 94.8
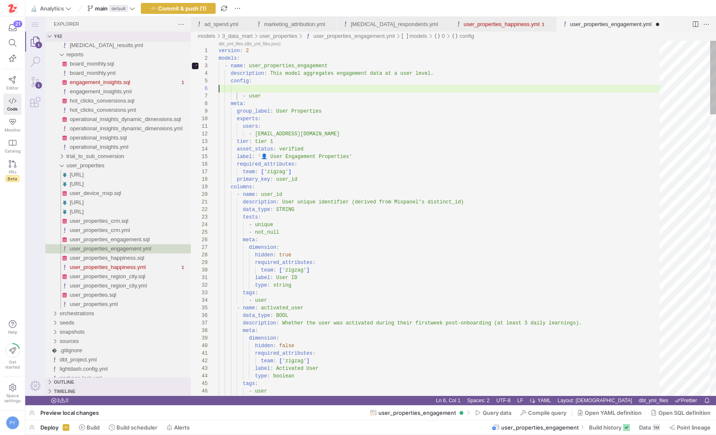
type textarea "version: 2 models: - name: user_properties_engagement description: This model a…"
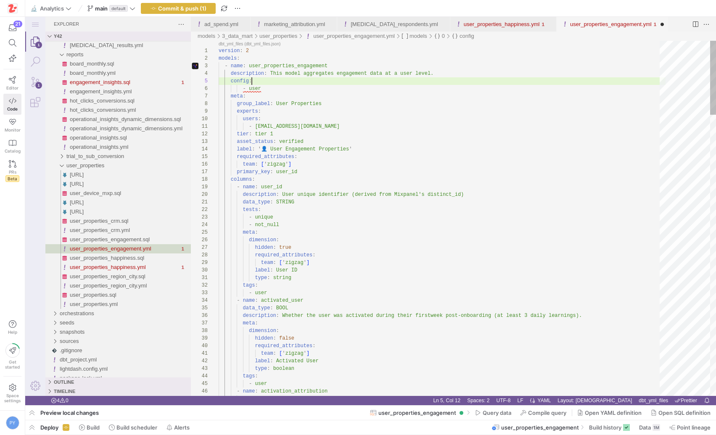
scroll to position [30, 33]
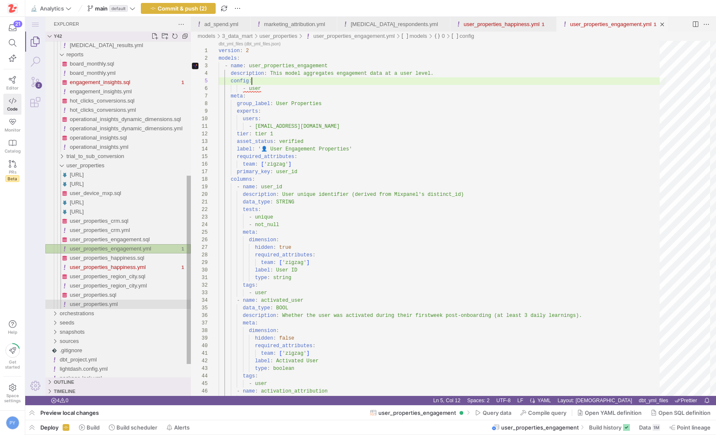
click at [114, 305] on span "user_properties.yml" at bounding box center [94, 304] width 48 height 6
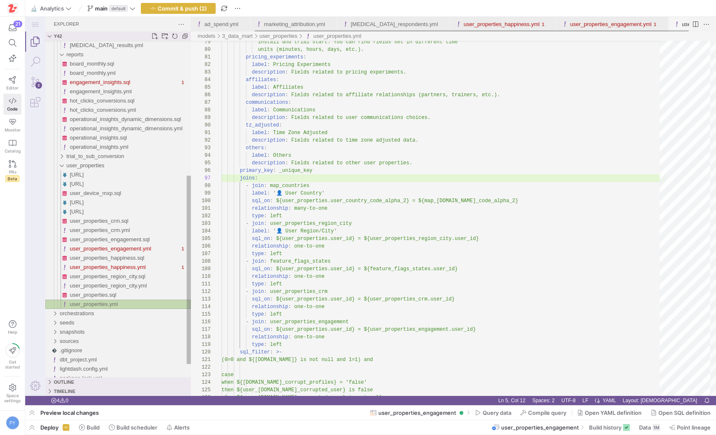
scroll to position [76, 37]
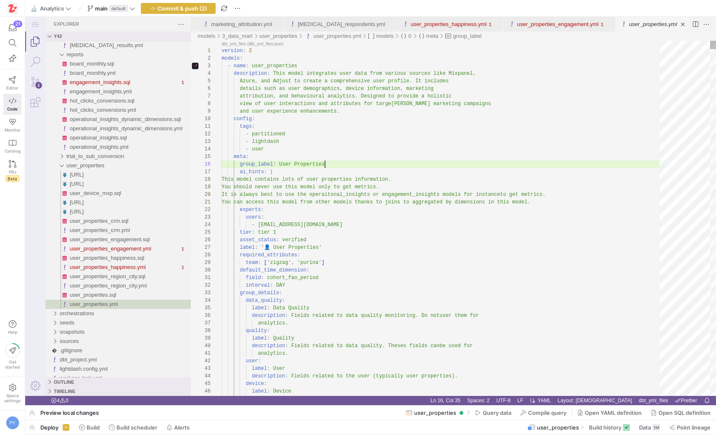
scroll to position [38, 0]
type textarea "tags: - partitioned - lightdash - user meta: ai_hints: | This model contains lo…"
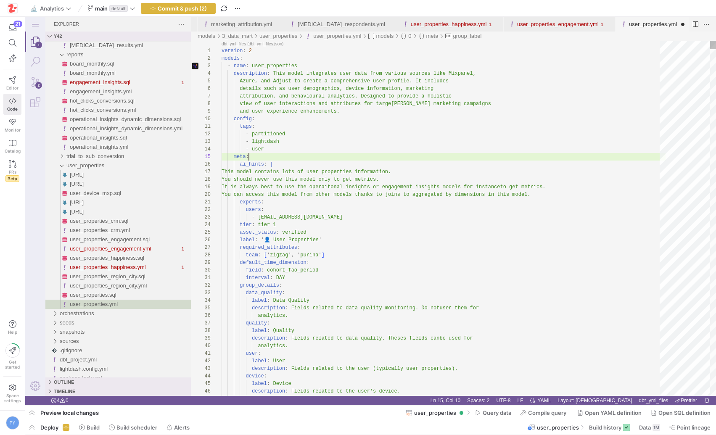
scroll to position [30, 27]
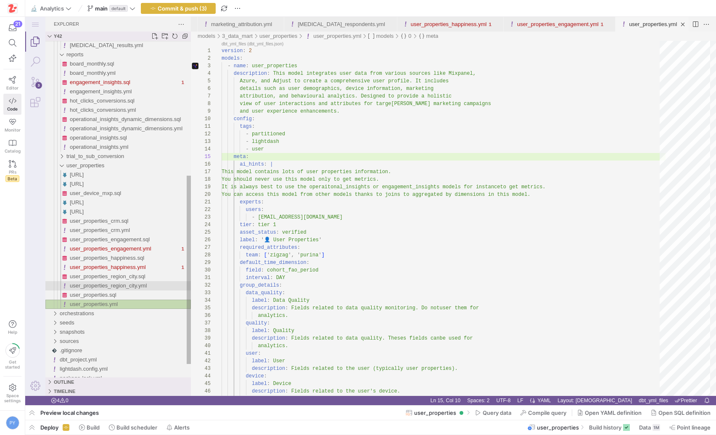
click at [122, 284] on span "user_properties_region_city.yml" at bounding box center [108, 286] width 77 height 6
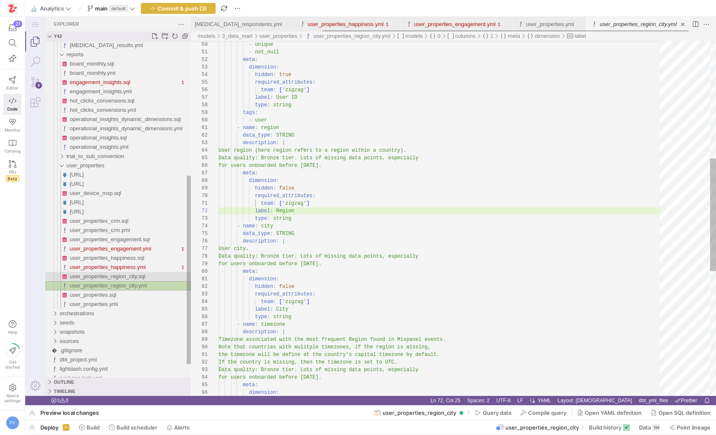
scroll to position [76, 73]
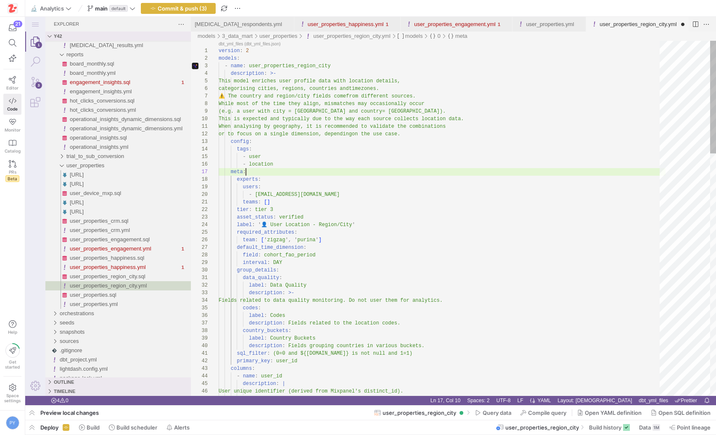
scroll to position [45, 27]
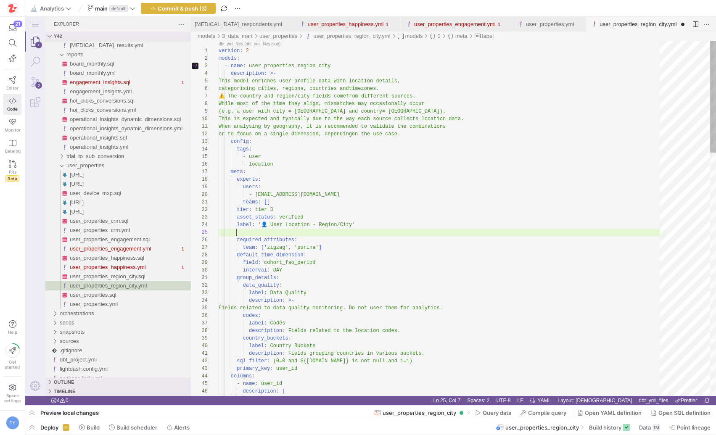
paste textarea "group_label: User Properties"
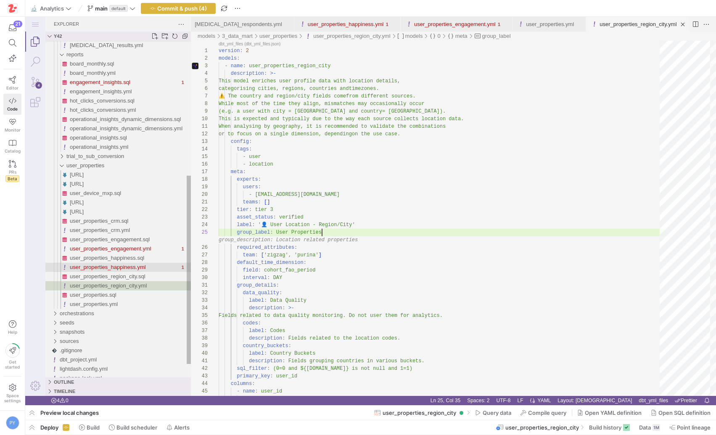
type textarea "teams: [] tier: tier 3 asset_status: verified label: '👤 User Location - Region/…"
click at [110, 266] on span "user_properties_happiness.yml" at bounding box center [108, 267] width 76 height 6
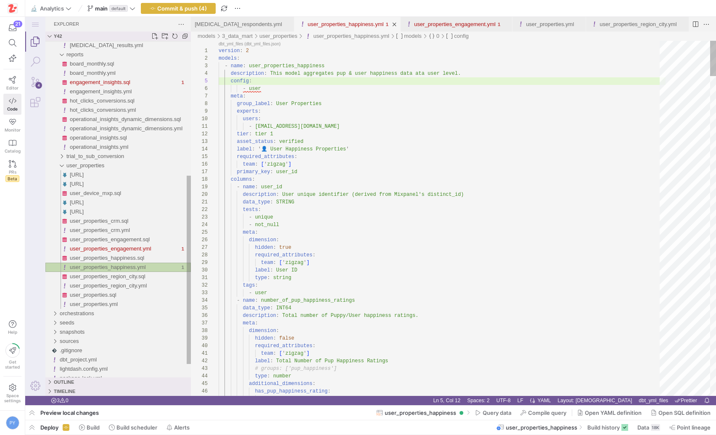
scroll to position [76, 33]
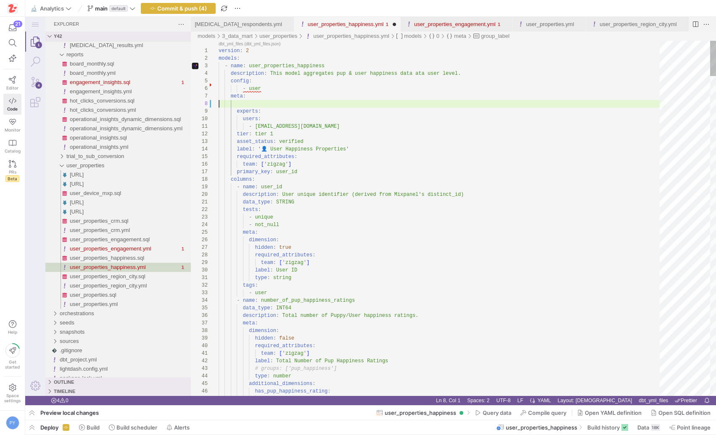
scroll to position [45, 27]
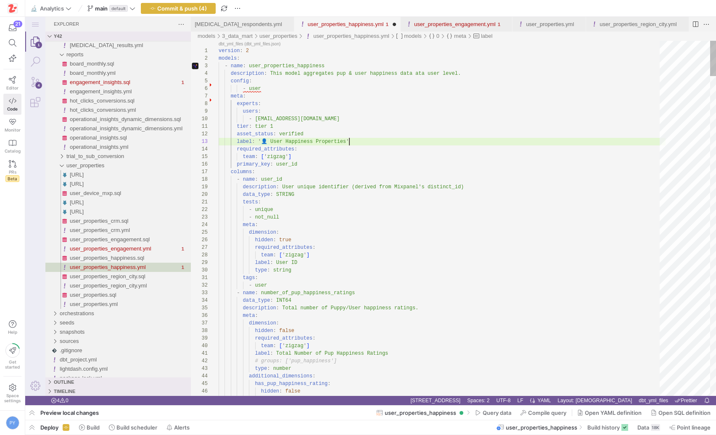
paste textarea "group_label: User Properties"
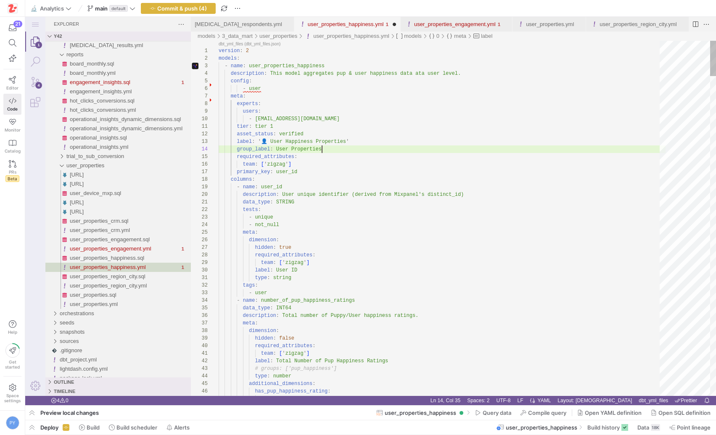
scroll to position [23, 103]
type textarea "tier: tier 1 asset_status: verified label: '👤 User Happiness Properties' group_…"
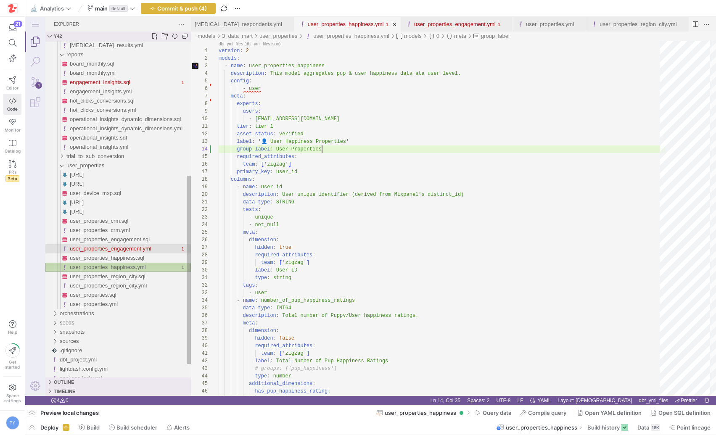
click at [91, 252] on div "user_properties_engagement.yml" at bounding box center [124, 248] width 109 height 9
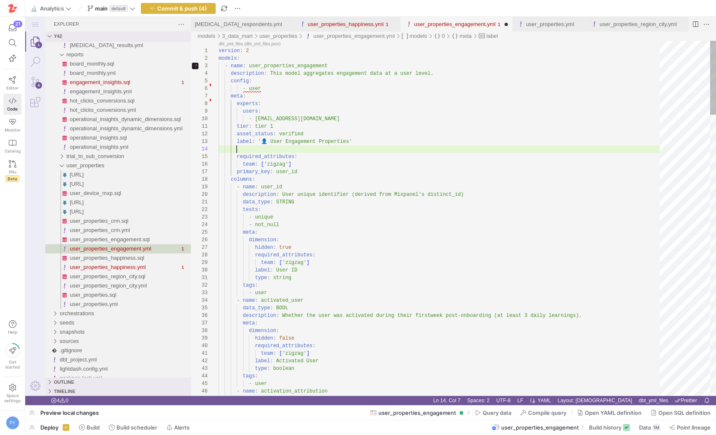
paste textarea "group_label: User Properties"
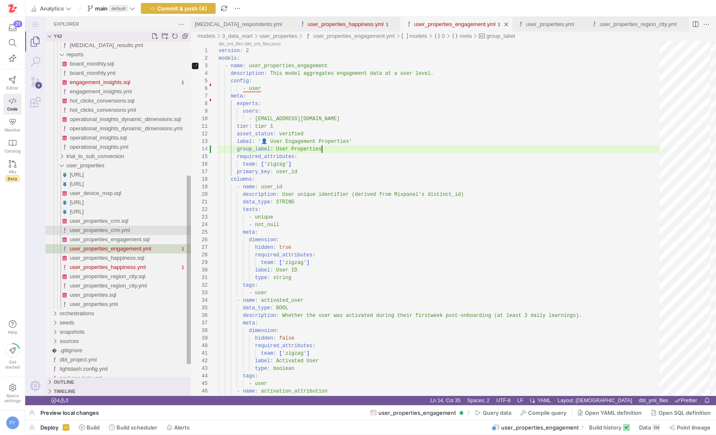
type textarea "tier: tier 1 asset_status: verified label: '👤 User Engagement Properties' group…"
click at [106, 234] on div "user_properties_crm.yml" at bounding box center [130, 230] width 121 height 9
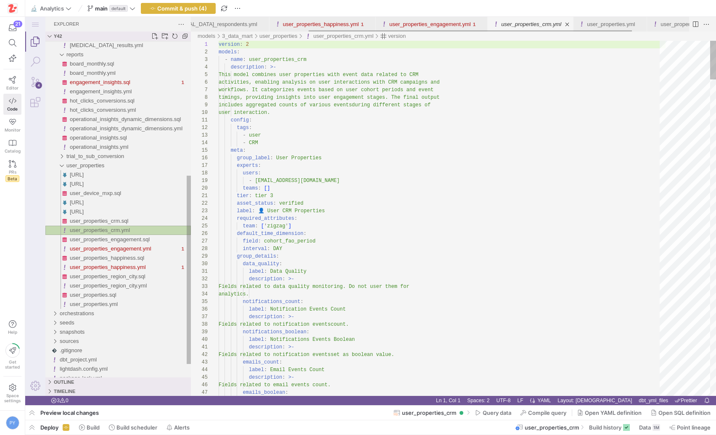
scroll to position [76, 0]
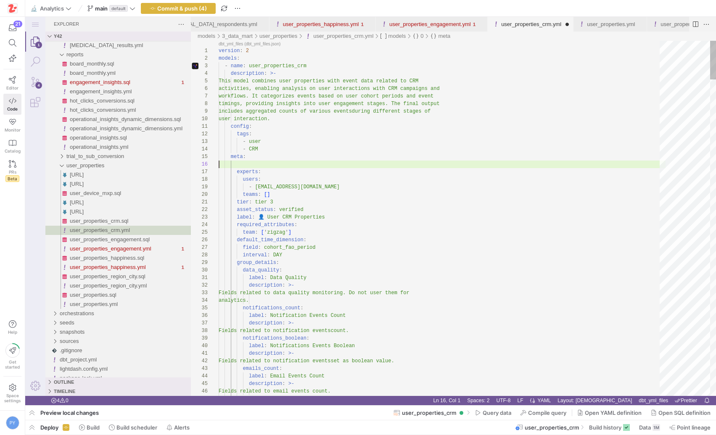
scroll to position [38, 0]
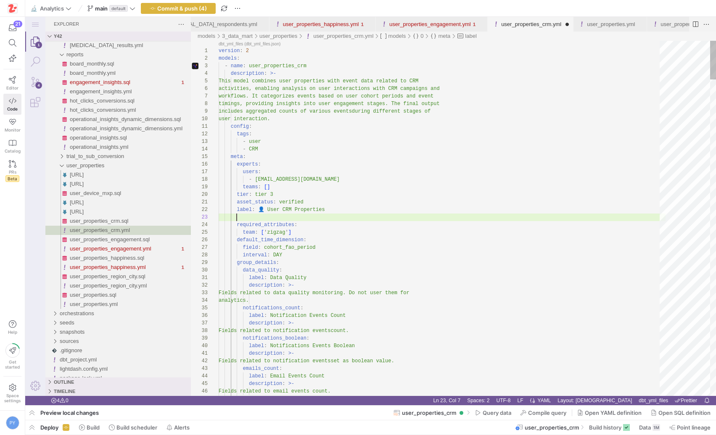
paste textarea "group_label: User Properties"
type textarea "asset_status: verified label: 👤 User CRM Properties group_label: User Propertie…"
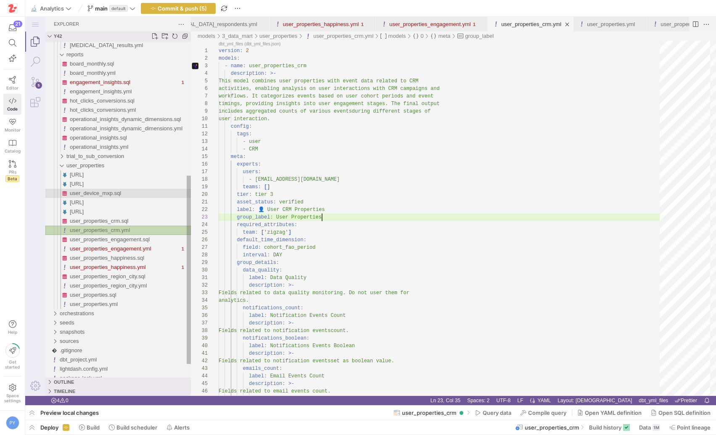
click at [104, 193] on span "user_device_mxp.sql" at bounding box center [95, 193] width 51 height 6
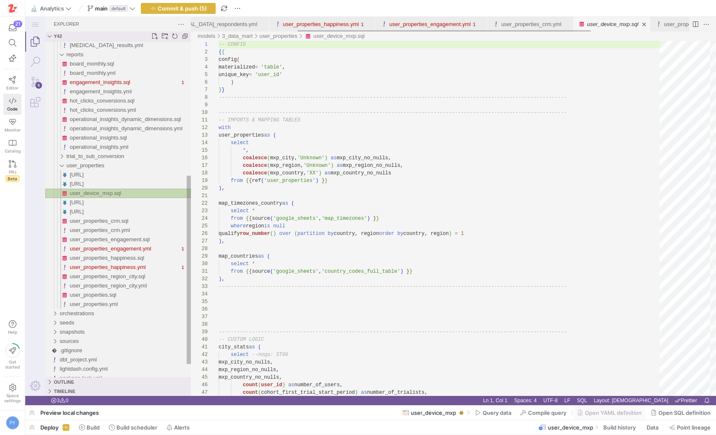
scroll to position [76, 0]
click at [29, 56] on link "Search (⇧⌘F)" at bounding box center [35, 62] width 20 height 20
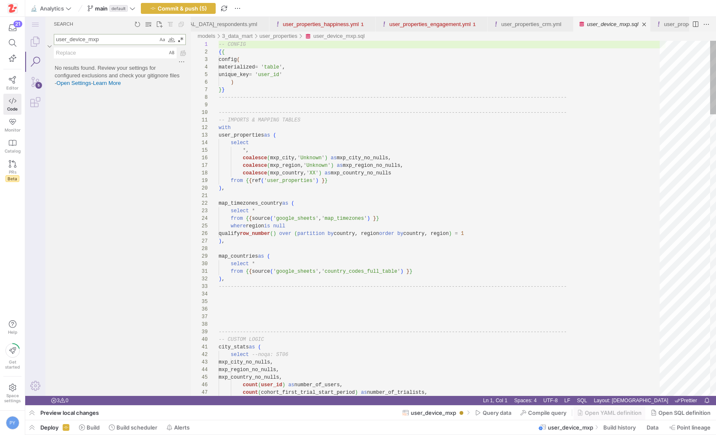
type textarea "user_device_mxp"
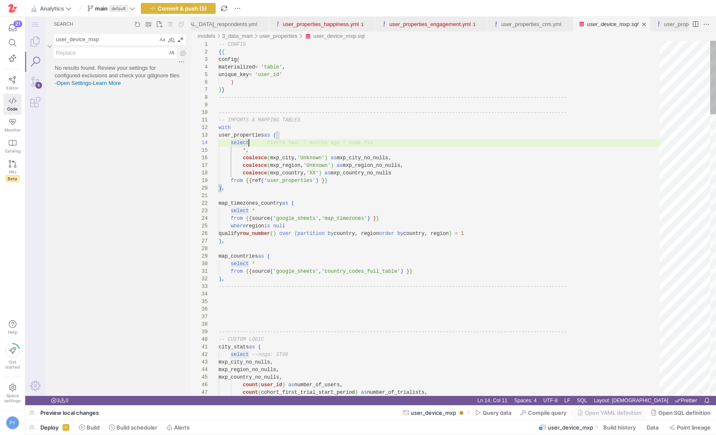
type textarea "map_timezones_country as ( select * from {{ source('google_sheets', 'map_timezo…"
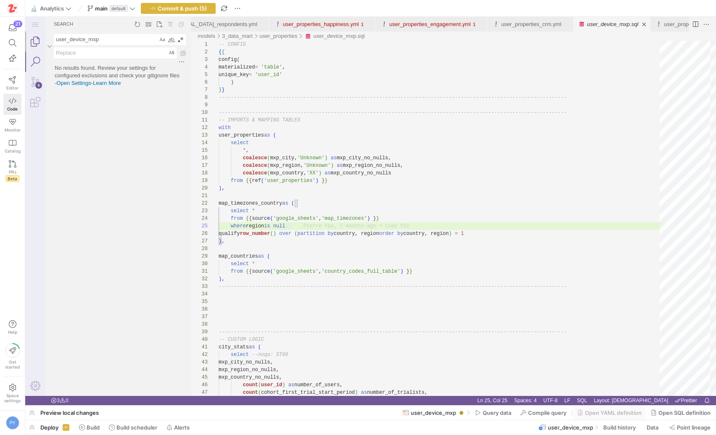
click at [34, 48] on link "Explorer (⇧⌘E)" at bounding box center [35, 42] width 20 height 20
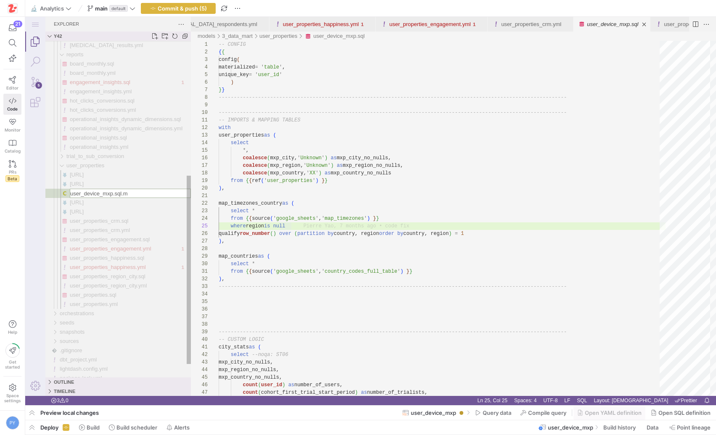
type input "[URL]"
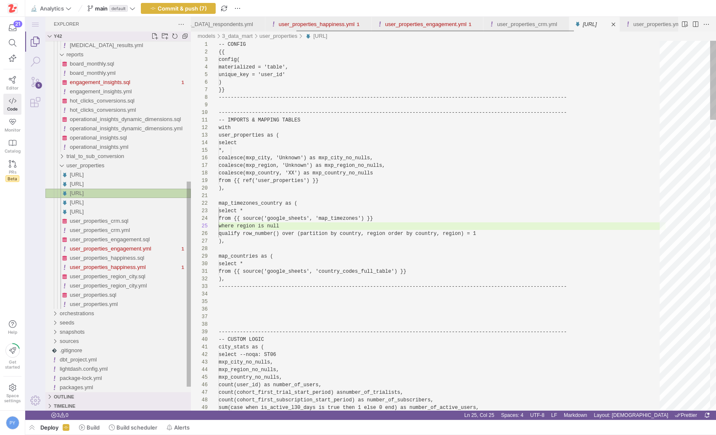
scroll to position [76, 73]
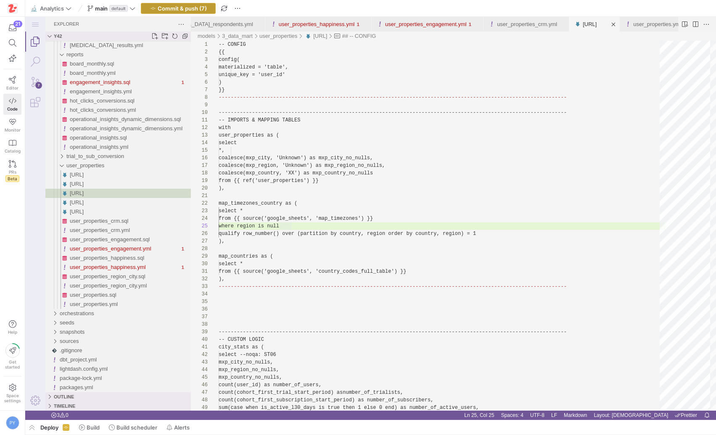
click at [194, 7] on span "Commit & push (7)" at bounding box center [182, 8] width 49 height 7
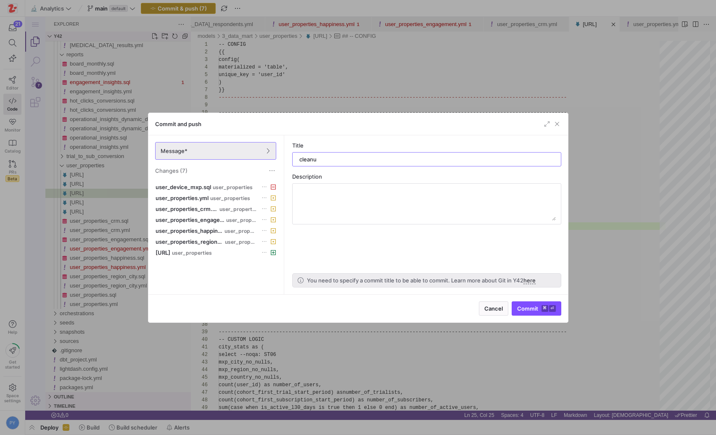
type input "cleanup"
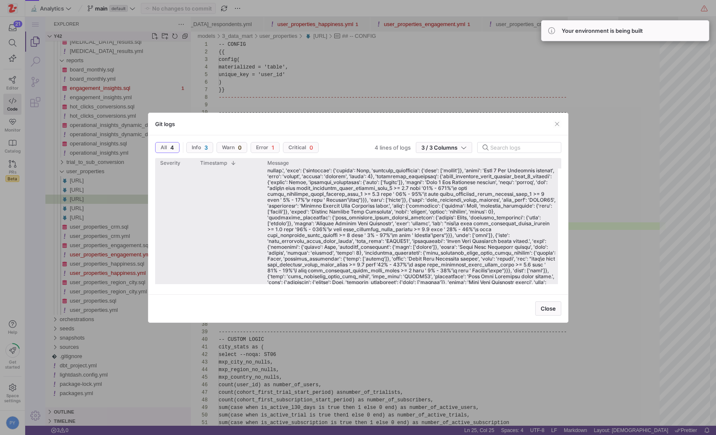
scroll to position [414, 0]
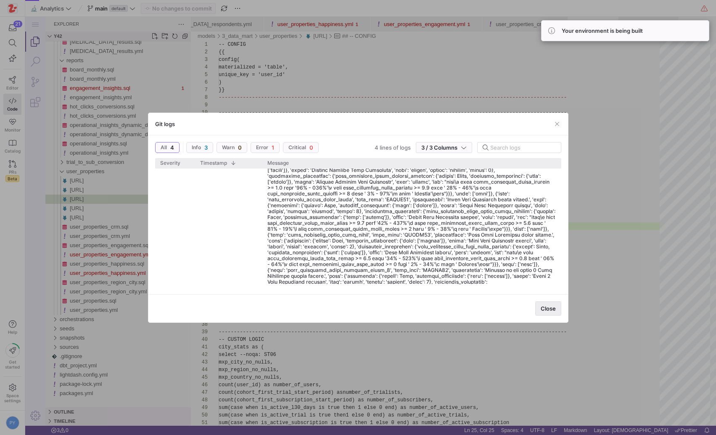
click at [547, 308] on span "Close" at bounding box center [548, 308] width 15 height 7
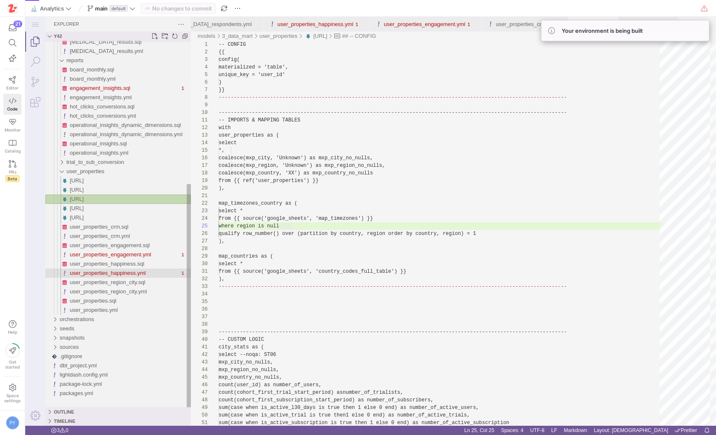
click at [122, 272] on span "user_properties_happiness.yml" at bounding box center [108, 273] width 76 height 6
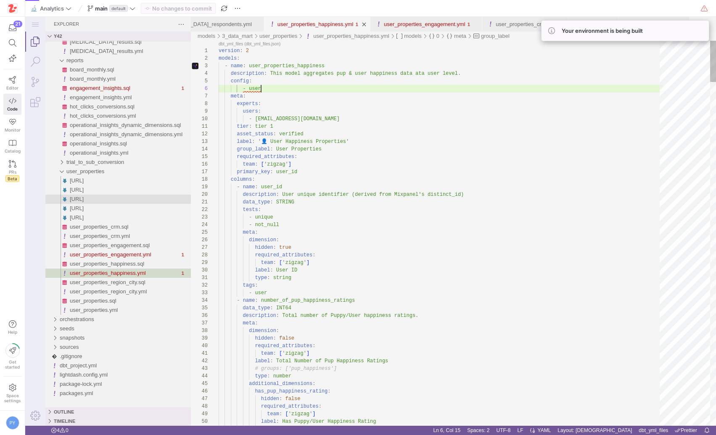
scroll to position [38, 42]
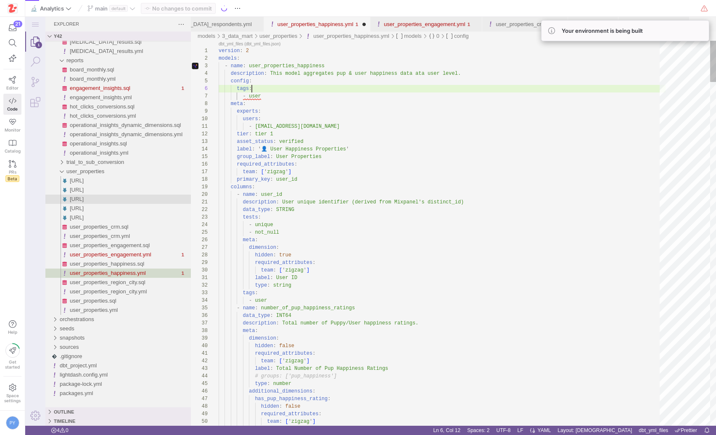
scroll to position [38, 33]
type textarea "version: 2 models: - name: user_properties_happiness description: This model ag…"
click at [193, 10] on span "Commit & push (1)" at bounding box center [182, 8] width 48 height 7
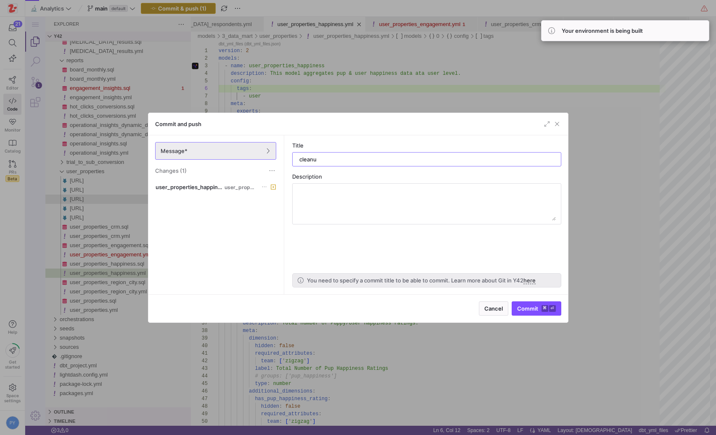
type input "cleanup"
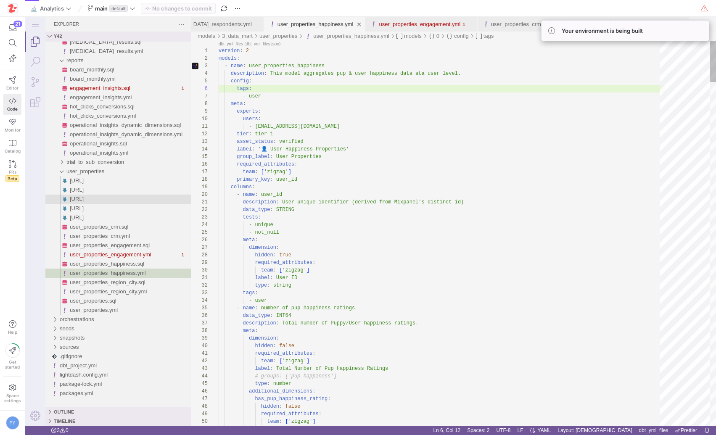
type textarea "- [PERSON_NAME][EMAIL_ADDRESS][DOMAIN_NAME] tier: tier 1 asset_status: verified…"
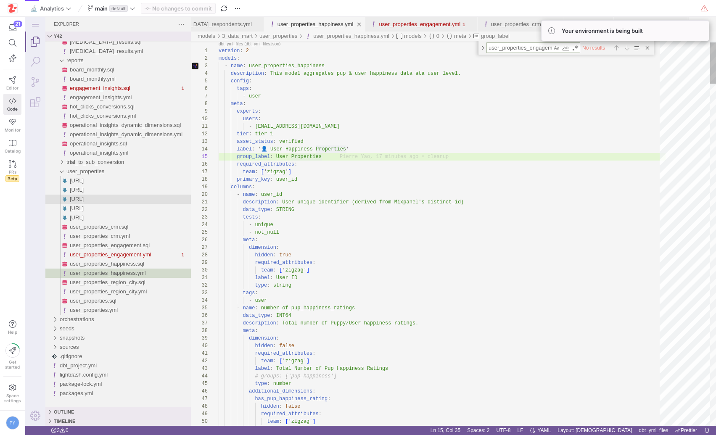
scroll to position [0, 11]
type textarea "user_properties_engagement"
paste textarea "user_properties_engagement"
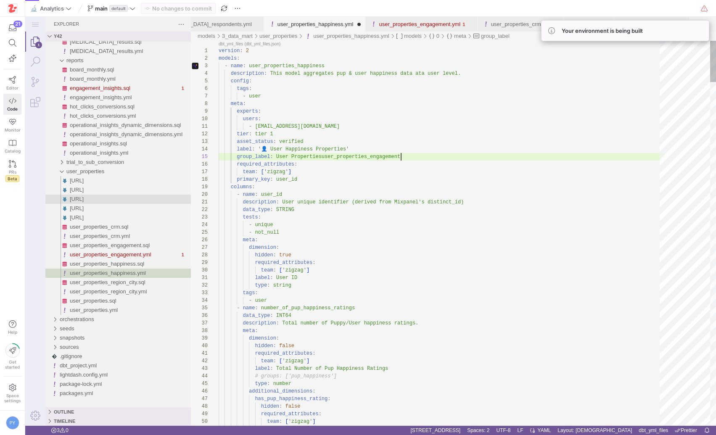
type textarea "- [PERSON_NAME][EMAIL_ADDRESS][DOMAIN_NAME] tier: tier 1 asset_status: verified…"
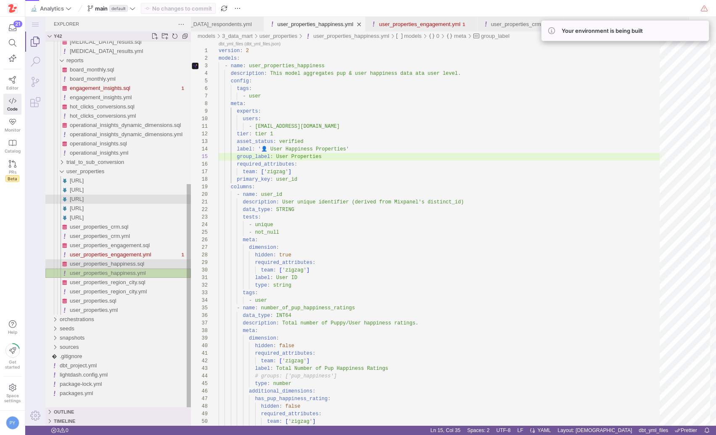
click at [114, 262] on span "user_properties_happiness.sql" at bounding box center [107, 264] width 74 height 6
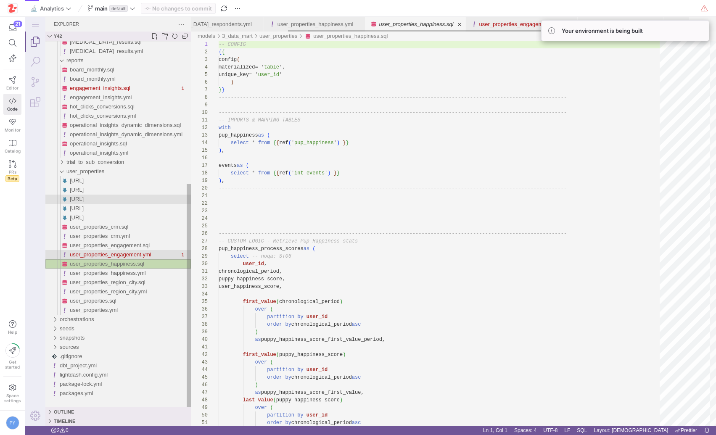
scroll to position [76, 0]
click at [116, 253] on span "user_properties_engagement.yml" at bounding box center [111, 254] width 82 height 6
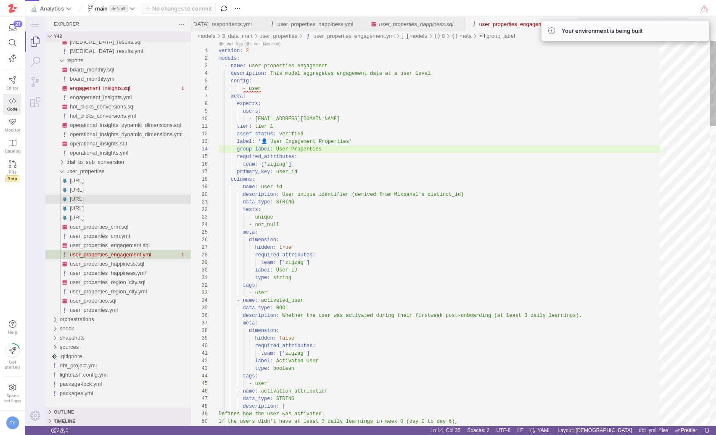
scroll to position [0, 64]
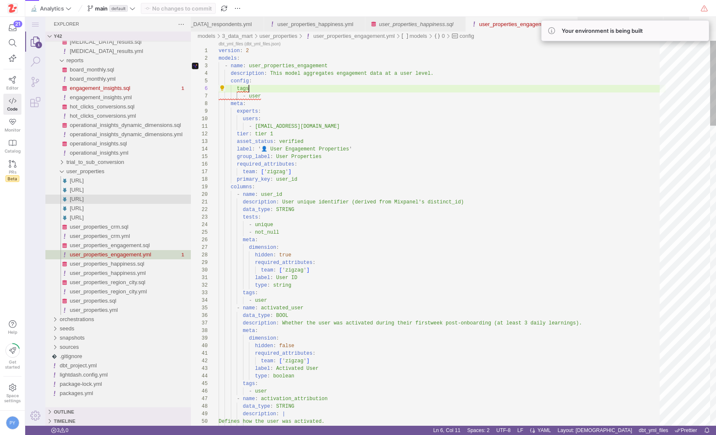
scroll to position [38, 33]
type textarea "version: 2 models: - name: user_properties_engagement description: This model a…"
click at [188, 6] on span "Commit & push (1)" at bounding box center [182, 8] width 48 height 7
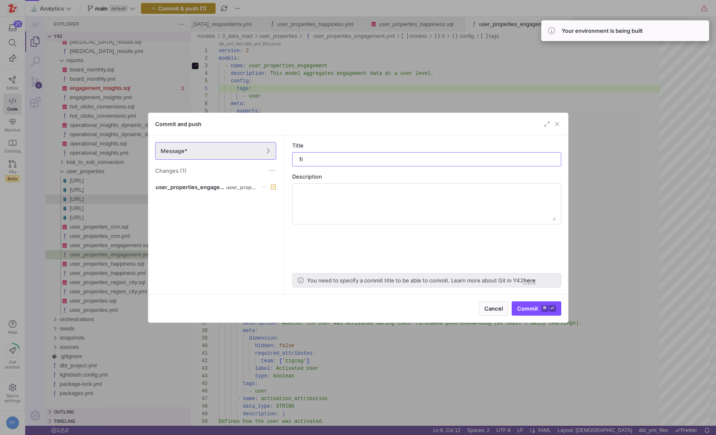
type input "fix"
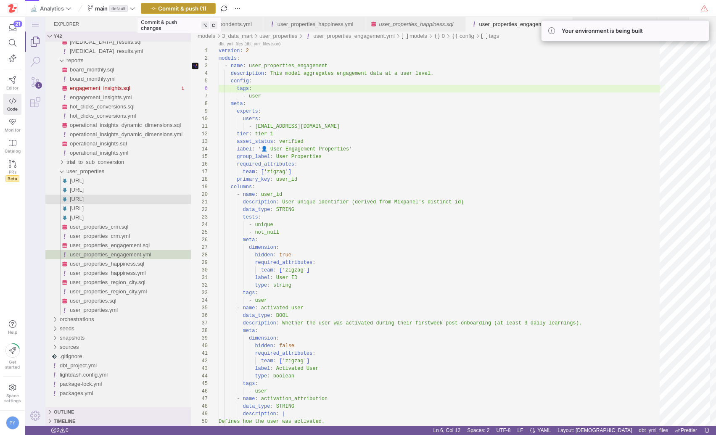
click at [188, 6] on span "Commit & push (1)" at bounding box center [182, 8] width 48 height 7
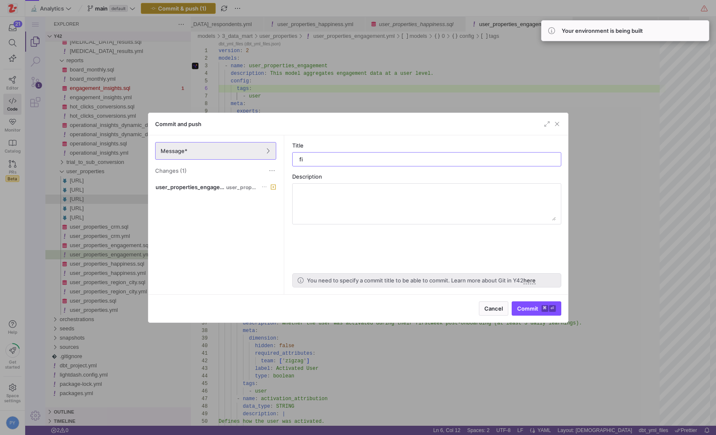
type input "fix"
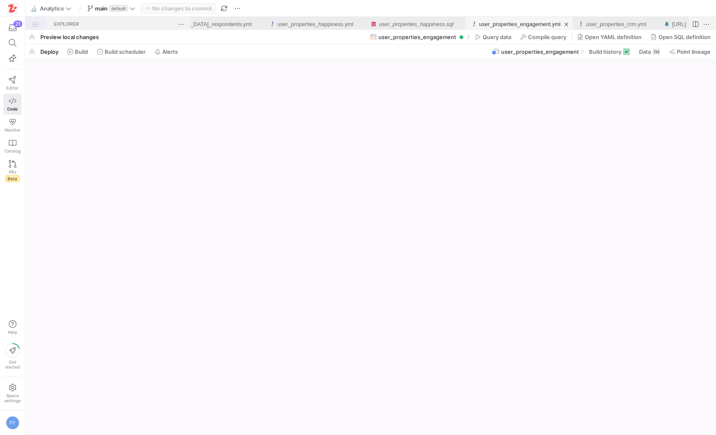
click at [223, 93] on as-split "🔬 Analytics main default No changes to commit Preview local changes user_proper…" at bounding box center [370, 217] width 691 height 435
click at [94, 9] on span "main default" at bounding box center [111, 8] width 48 height 7
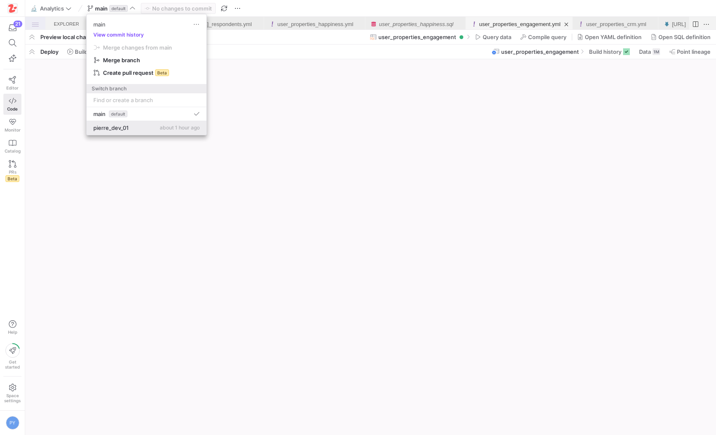
click at [127, 132] on button "pierre_dev_01 about 1 hour ago" at bounding box center [147, 128] width 120 height 14
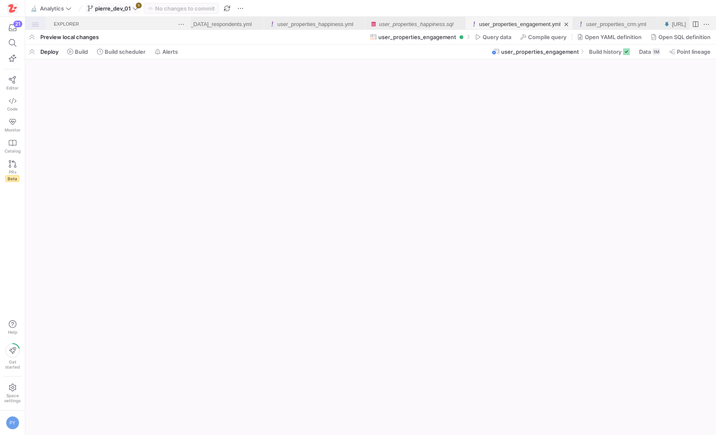
click at [137, 11] on span "pierre_dev_01" at bounding box center [112, 8] width 51 height 7
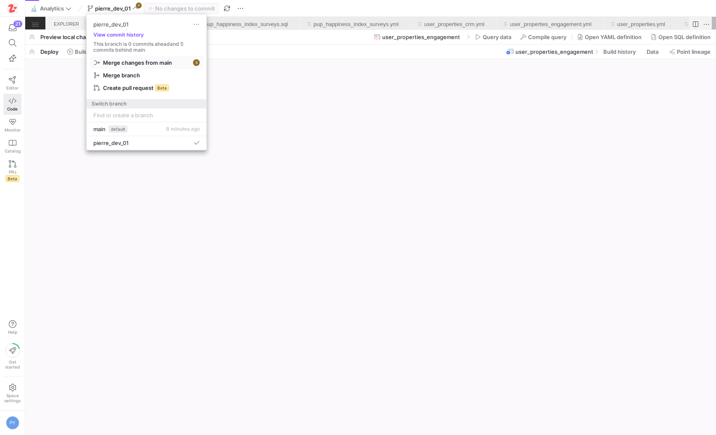
scroll to position [0, 635]
click at [136, 58] on span "button" at bounding box center [146, 63] width 112 height 12
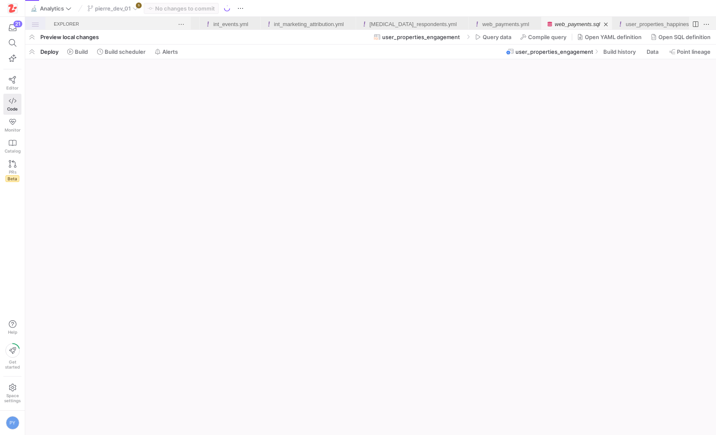
scroll to position [0, 0]
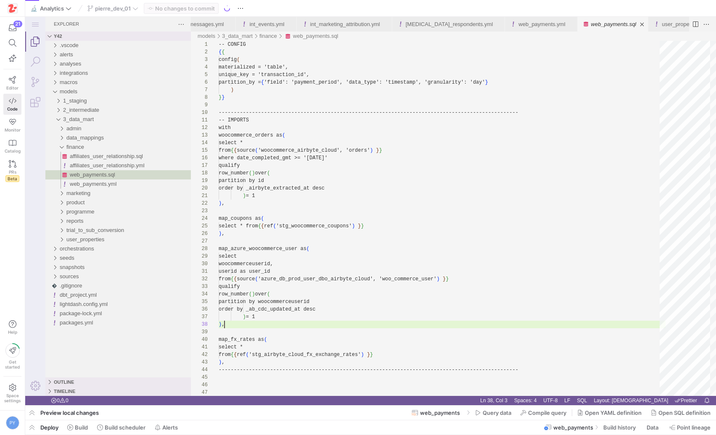
scroll to position [53, 6]
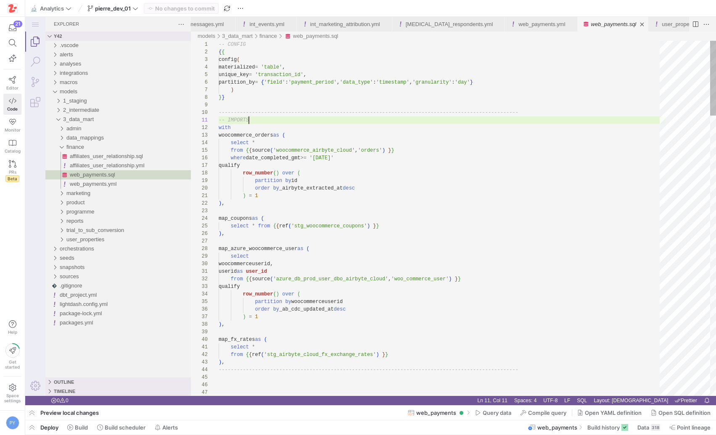
type textarea "-- IMPORTSw with woocommerce_orders as ( select * from {{ source('woocommerce_a…"
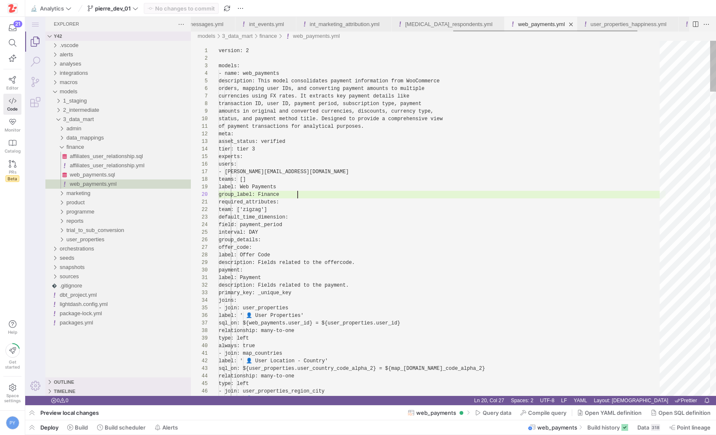
scroll to position [0, 0]
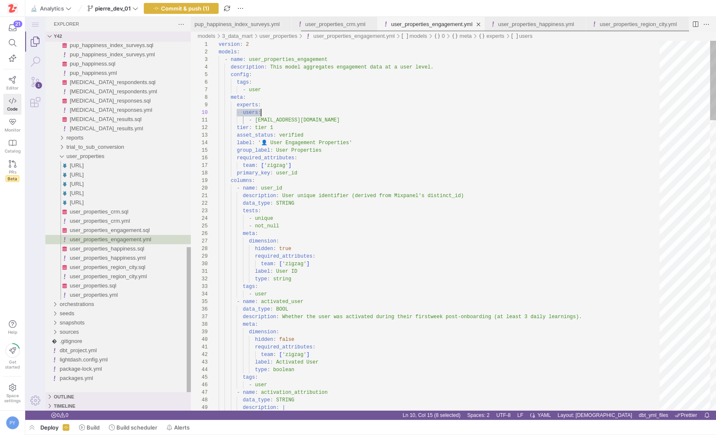
scroll to position [0, 30]
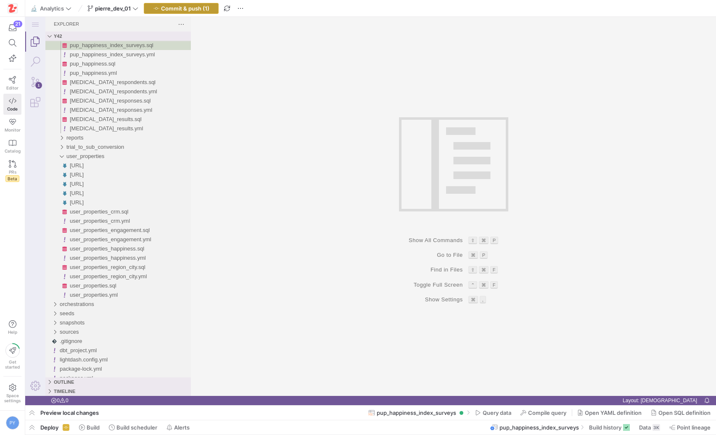
click at [201, 7] on span "Commit & push (1)" at bounding box center [185, 8] width 48 height 7
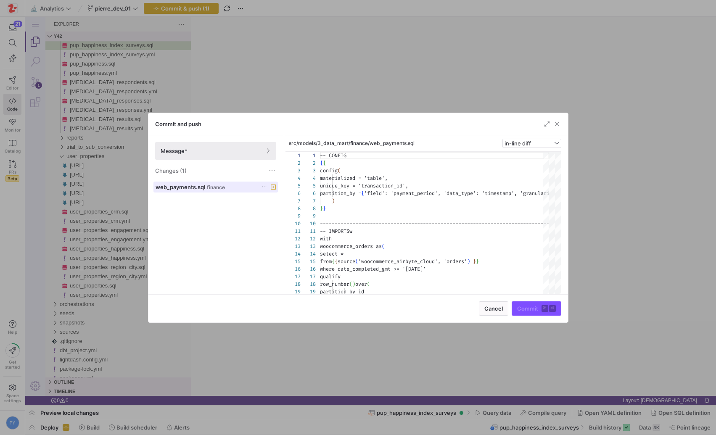
click at [191, 185] on span "web_payments.sql" at bounding box center [181, 187] width 50 height 7
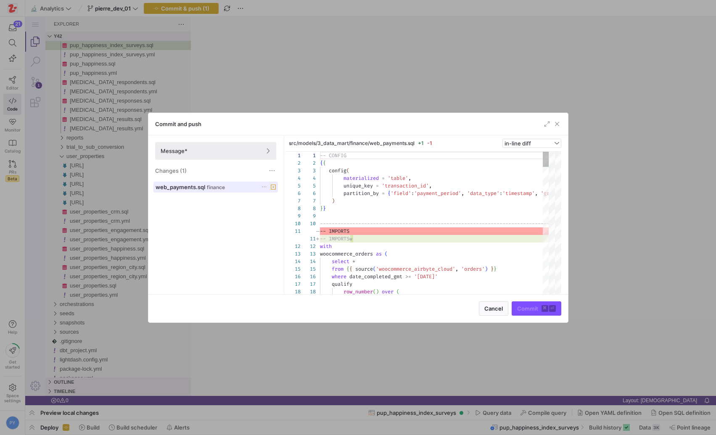
scroll to position [76, 0]
click at [266, 188] on icon at bounding box center [264, 186] width 5 height 5
click at [274, 211] on span "Discard" at bounding box center [276, 211] width 19 height 7
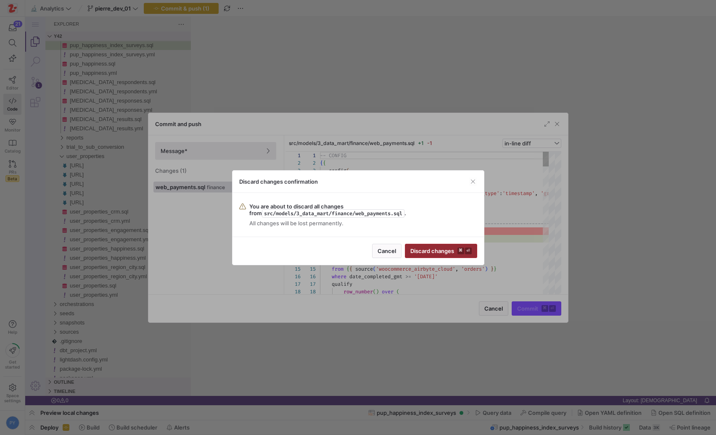
click at [454, 254] on span "Discard changes ⌘ ⏎" at bounding box center [440, 251] width 61 height 7
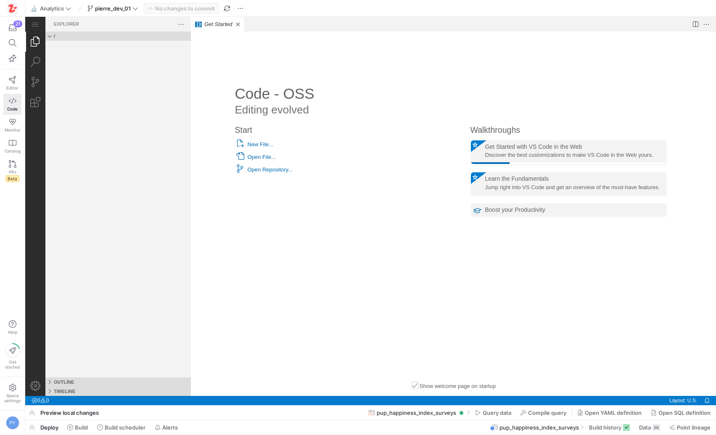
scroll to position [0, 0]
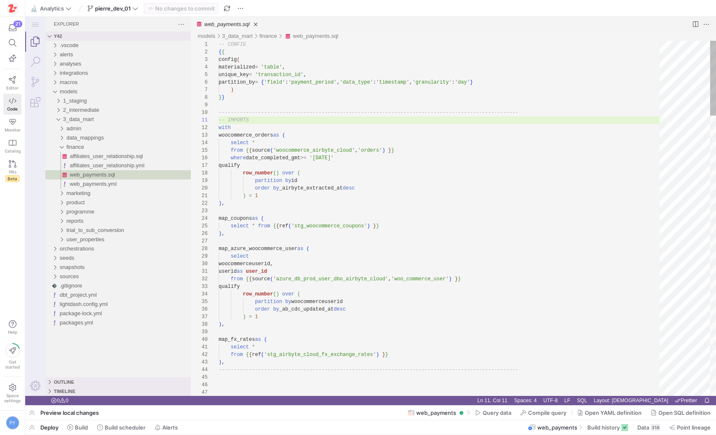
type textarea ") = 1 ), map_coupons as ( select * from {{ ref('stg_woocommerce_coupons') }} ),…"
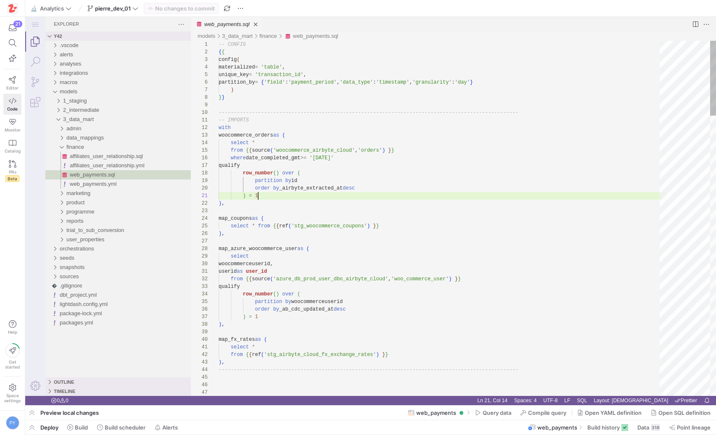
click at [80, 146] on span "finance" at bounding box center [75, 147] width 18 height 6
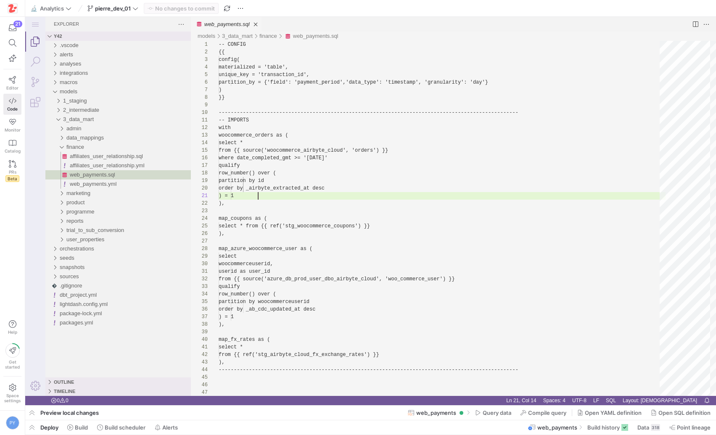
scroll to position [0, 40]
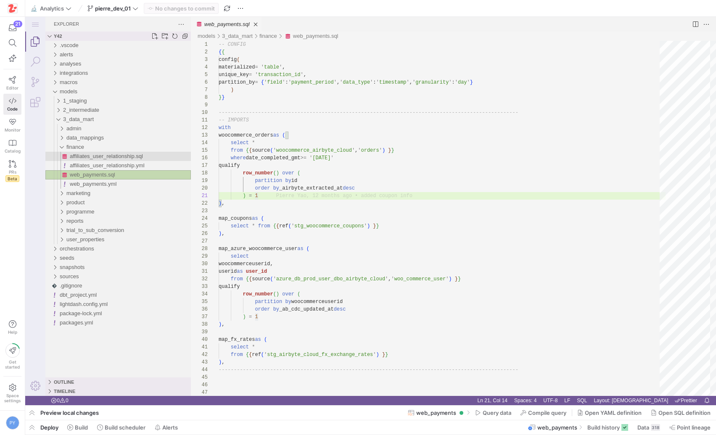
click at [96, 158] on span "affiliates_user_relationship.sql" at bounding box center [106, 156] width 73 height 6
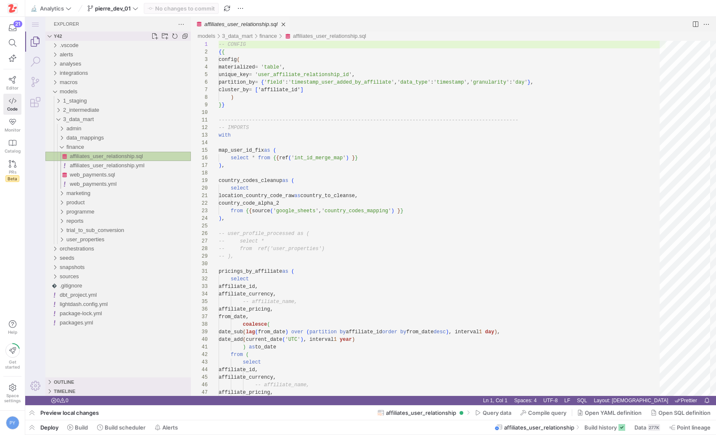
scroll to position [76, 0]
click at [93, 196] on div "marketing" at bounding box center [128, 193] width 124 height 9
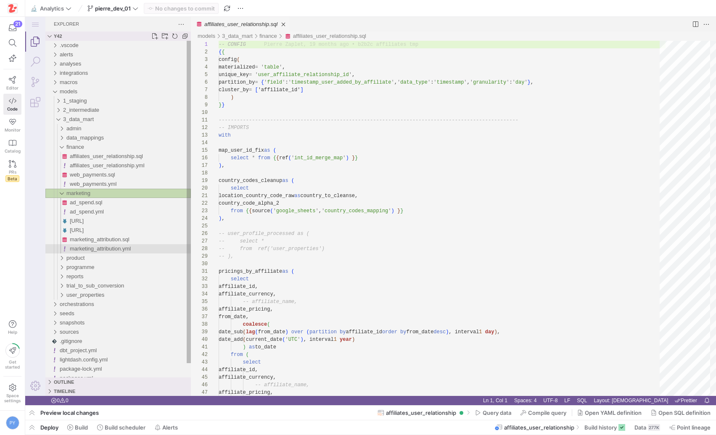
click at [109, 249] on span "marketing_attribution.yml" at bounding box center [100, 249] width 61 height 6
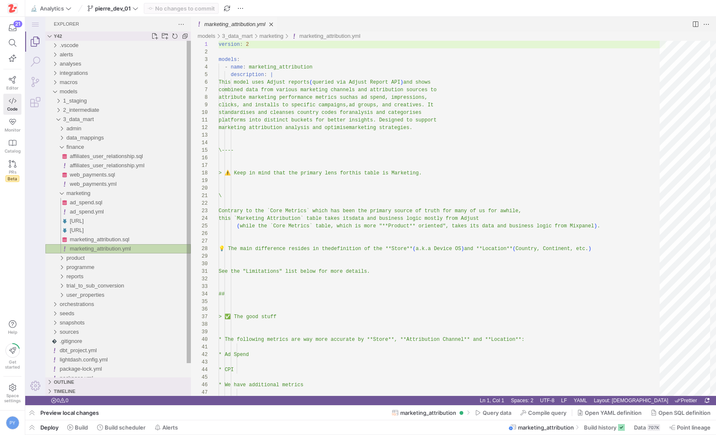
scroll to position [76, 0]
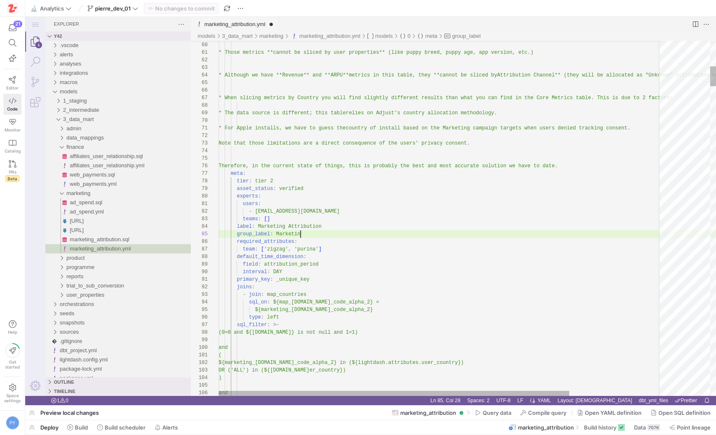
scroll to position [30, 85]
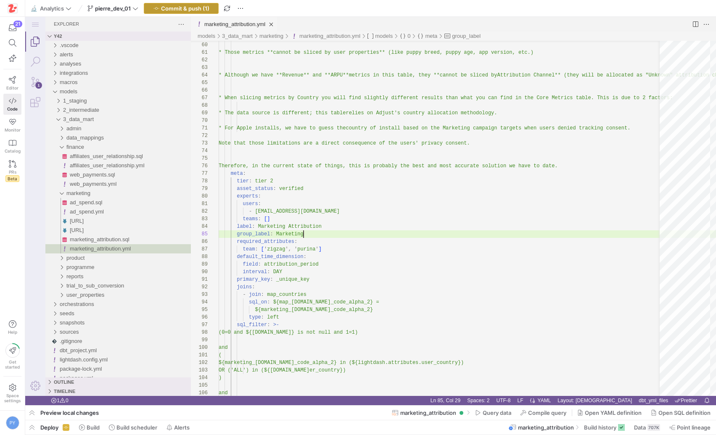
type textarea "users: - pierre@zigzag.dog teams: [] label: Marketing Attribution group_label: …"
click at [198, 6] on span "Commit & push (1)" at bounding box center [185, 8] width 48 height 7
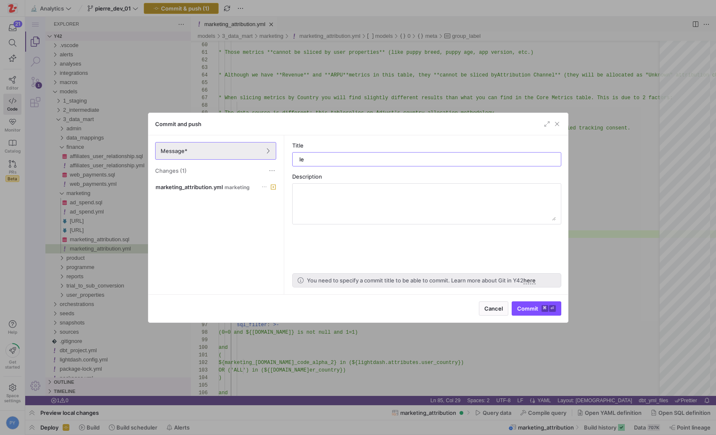
type input "l"
type input "ld"
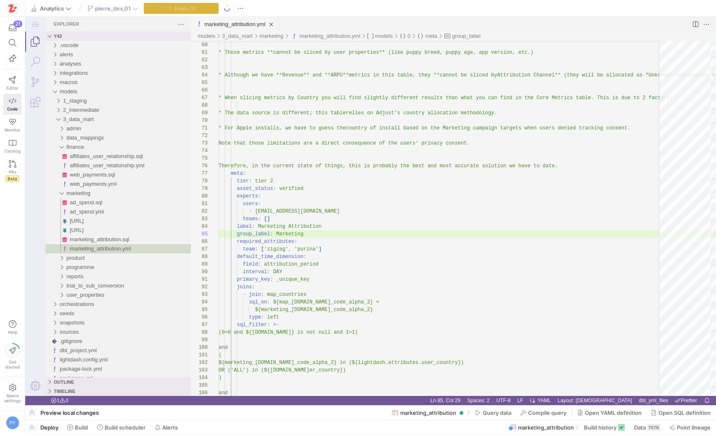
click at [114, 8] on div "pierre_dev_01" at bounding box center [112, 8] width 55 height 11
click at [136, 10] on div "pierre_dev_01" at bounding box center [112, 8] width 55 height 11
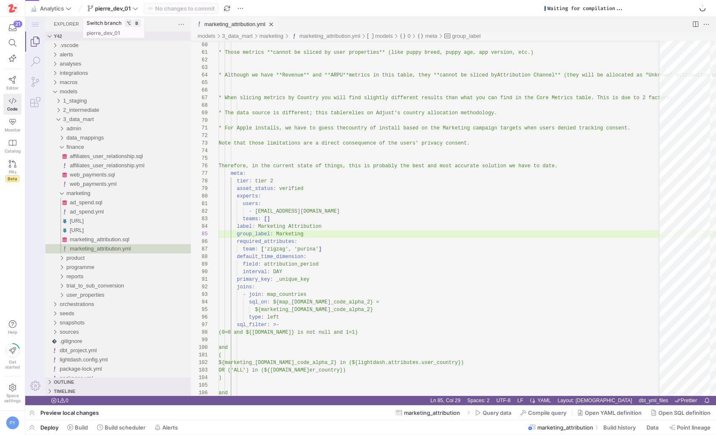
click at [136, 10] on icon at bounding box center [135, 8] width 6 height 6
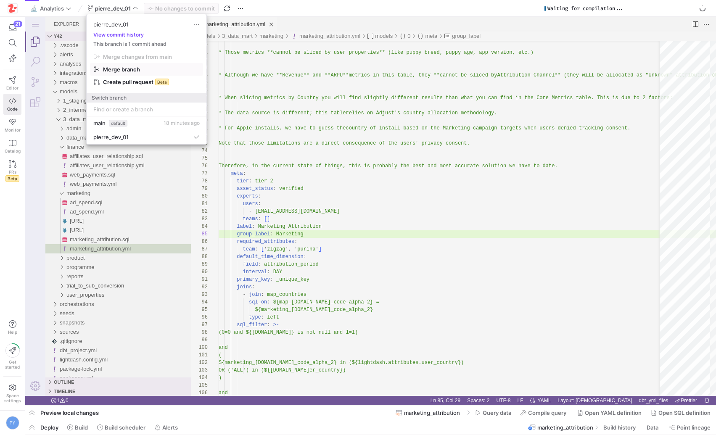
click at [132, 64] on span "button" at bounding box center [146, 70] width 112 height 12
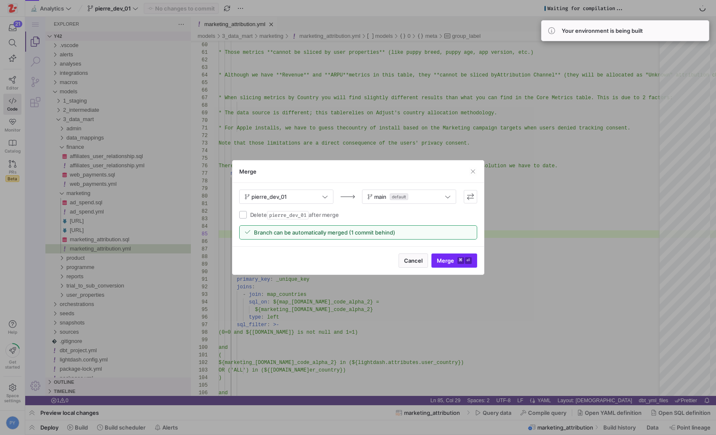
click at [445, 258] on span "Merge ⌘ ⏎" at bounding box center [454, 260] width 35 height 7
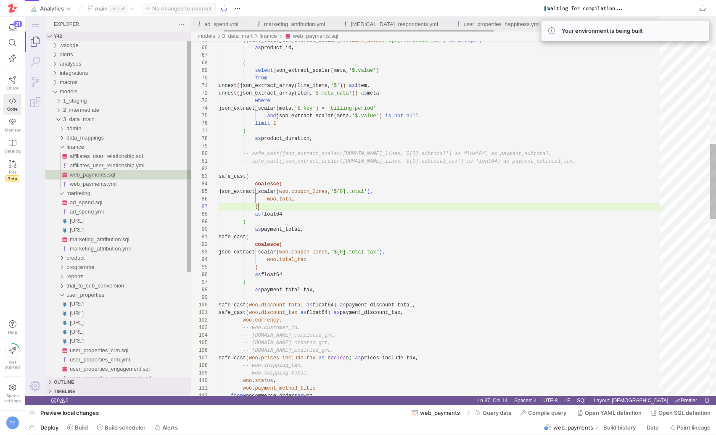
scroll to position [45, 40]
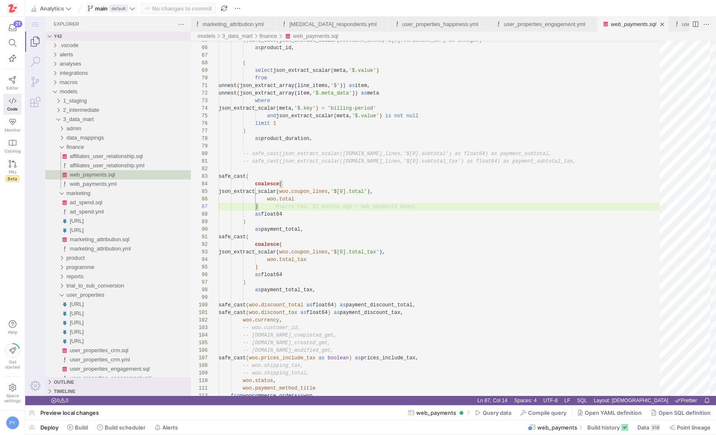
click at [106, 11] on span "main" at bounding box center [101, 8] width 13 height 7
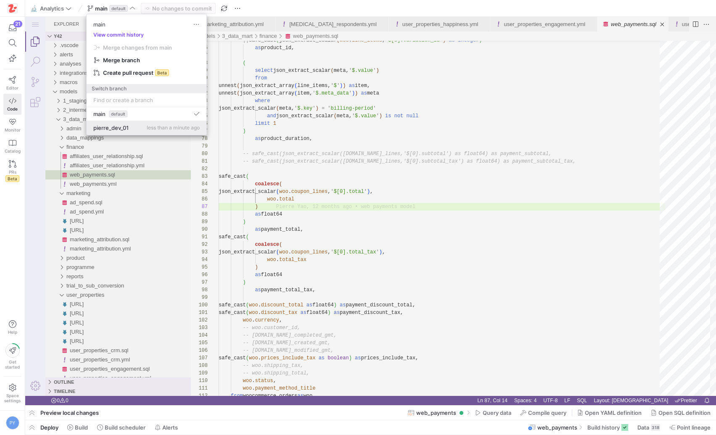
click at [122, 125] on span "pierre_dev_01" at bounding box center [110, 127] width 35 height 7
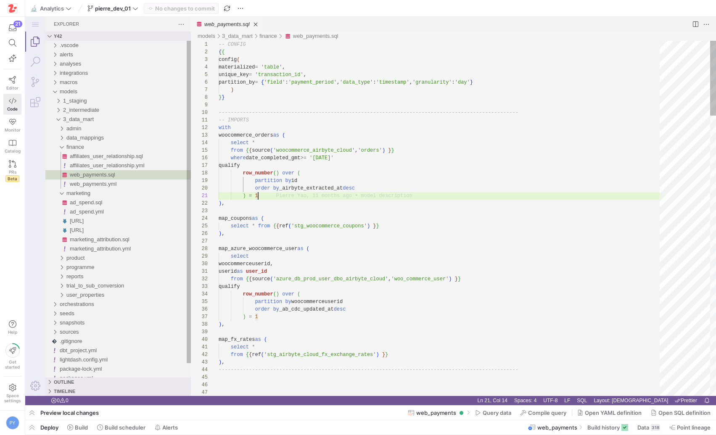
scroll to position [0, 40]
click at [257, 27] on link "Close (⌘W)" at bounding box center [255, 24] width 8 height 8
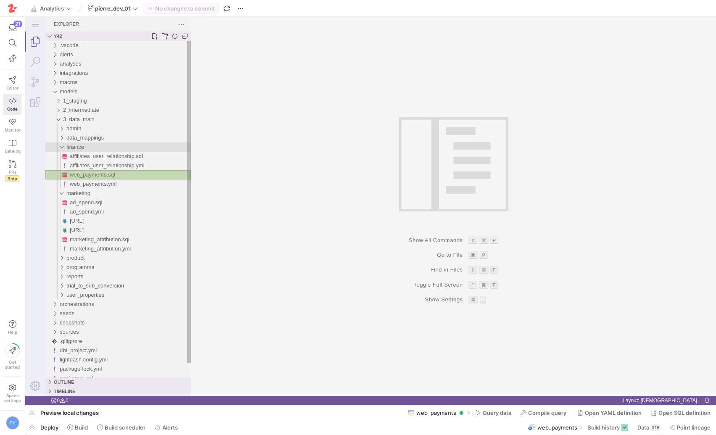
click at [89, 146] on div "finance" at bounding box center [128, 147] width 124 height 9
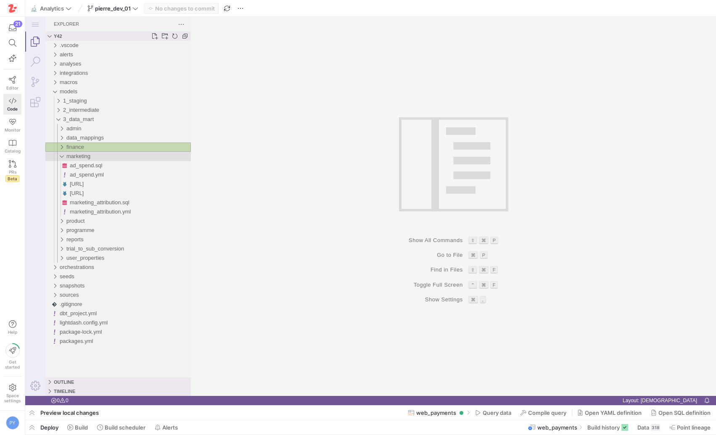
click at [87, 155] on span "marketing" at bounding box center [78, 156] width 24 height 6
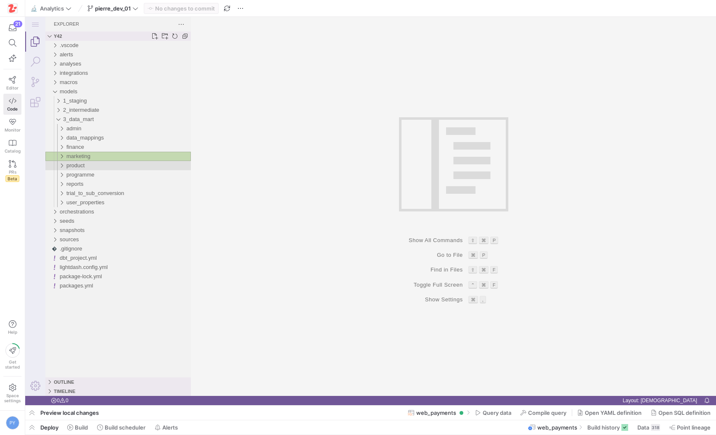
click at [85, 167] on span "product" at bounding box center [75, 165] width 18 height 6
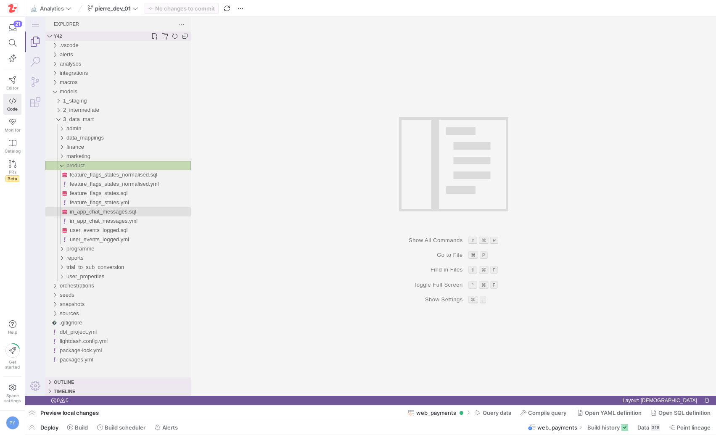
click at [112, 213] on span "in_app_chat_messages.sql" at bounding box center [103, 212] width 66 height 6
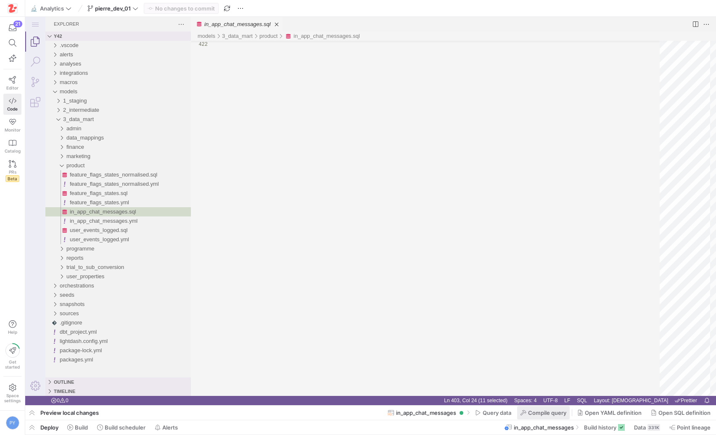
click at [557, 417] on span at bounding box center [543, 412] width 53 height 13
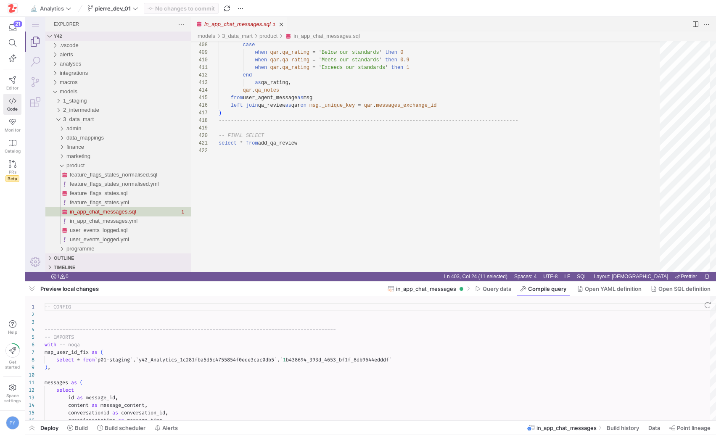
type textarea "-- CONFIG ---------------------------------------------------------------------…"
